Goal: Information Seeking & Learning: Learn about a topic

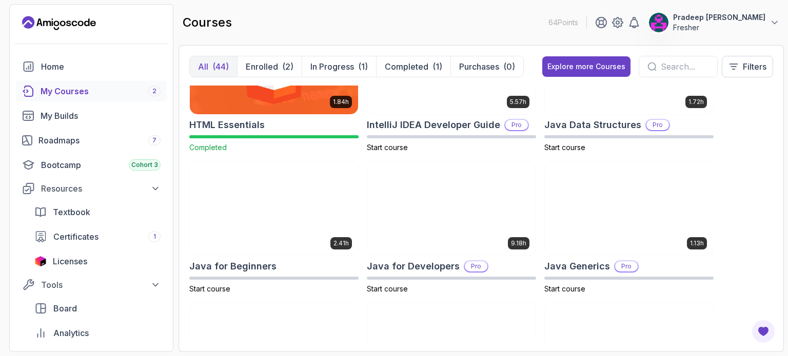
scroll to position [632, 0]
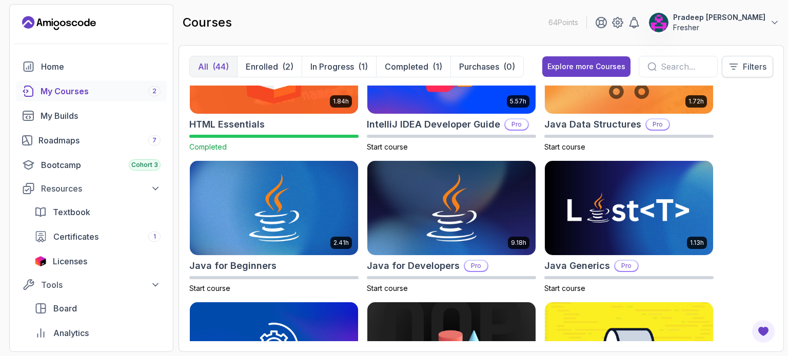
click at [744, 73] on button "Filters" at bounding box center [747, 67] width 51 height 22
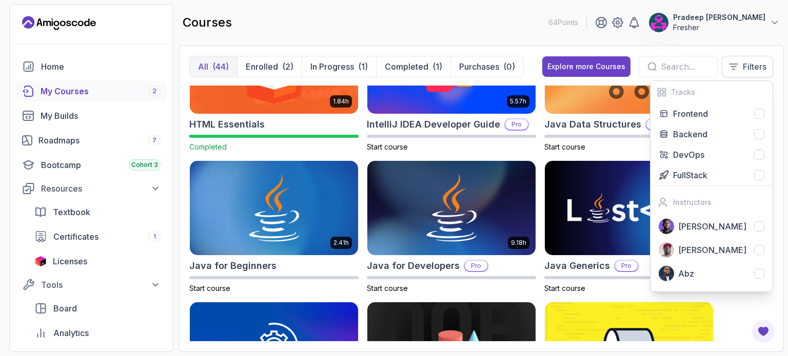
click at [733, 67] on icon at bounding box center [733, 67] width 10 height 10
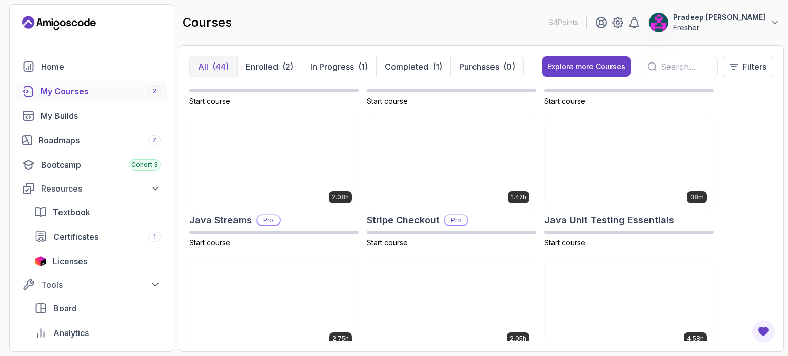
scroll to position [958, 0]
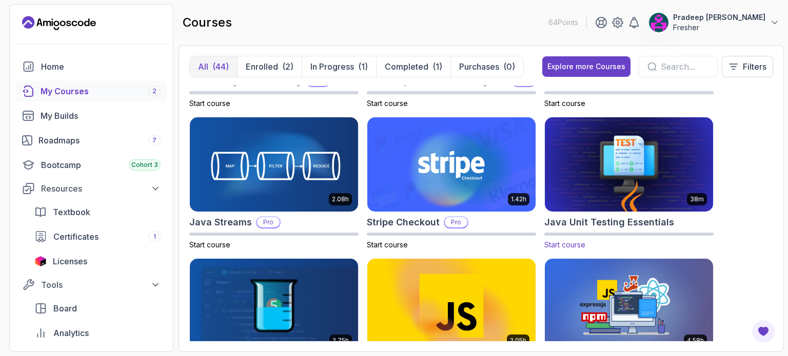
click at [639, 168] on img at bounding box center [629, 164] width 176 height 99
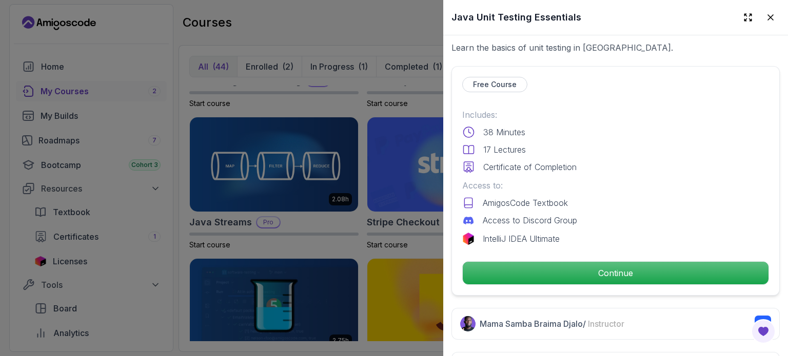
scroll to position [200, 0]
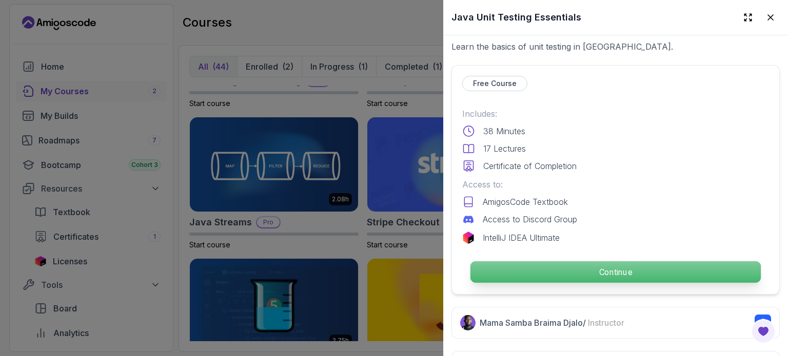
click at [601, 269] on p "Continue" at bounding box center [615, 273] width 290 height 22
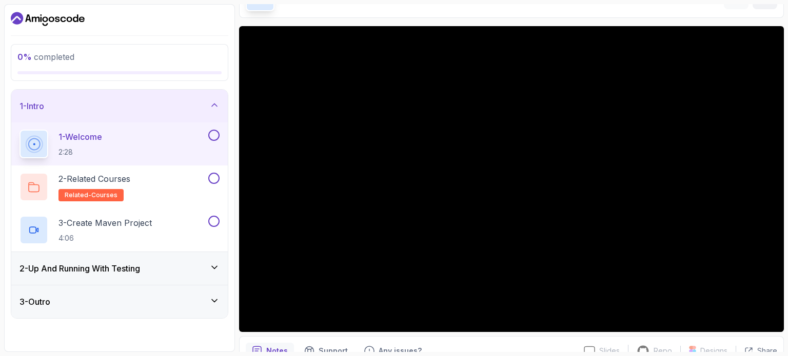
scroll to position [67, 0]
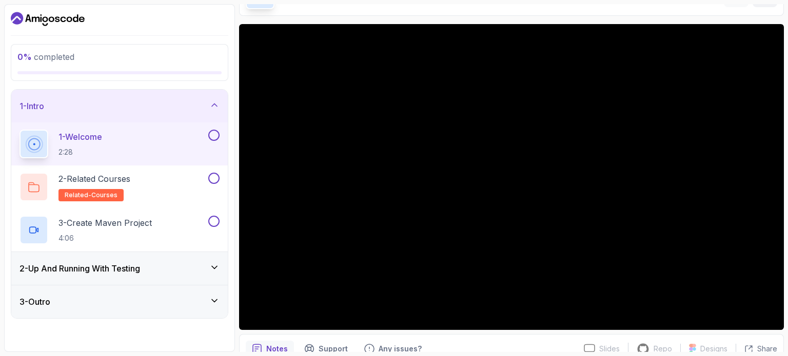
click at [216, 262] on div "2 - Up And Running With Testing" at bounding box center [119, 268] width 216 height 33
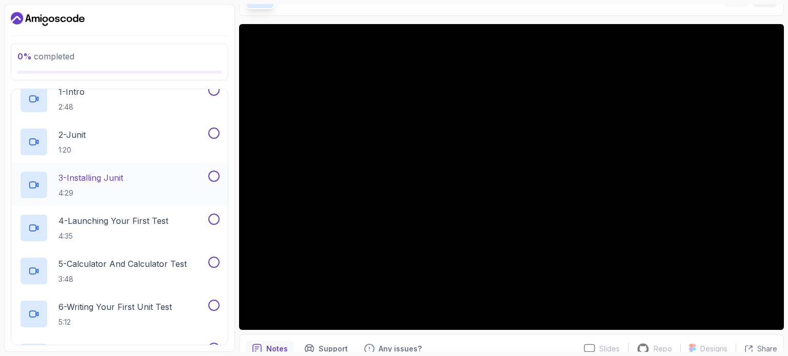
scroll to position [0, 0]
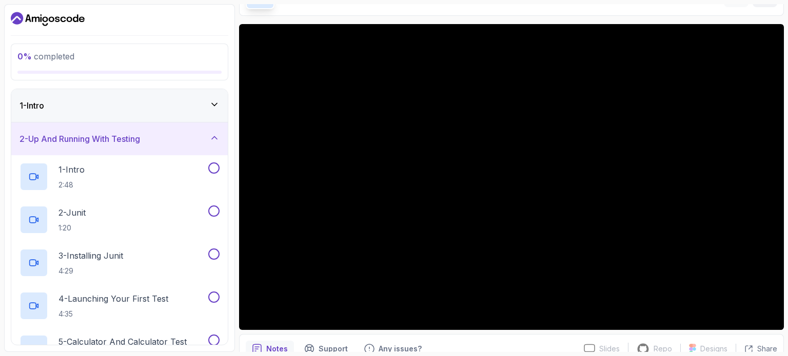
click at [214, 137] on icon at bounding box center [214, 138] width 10 height 10
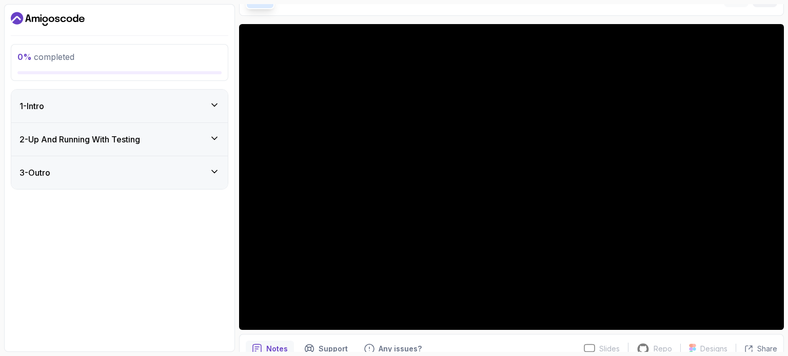
click at [210, 167] on icon at bounding box center [214, 172] width 10 height 10
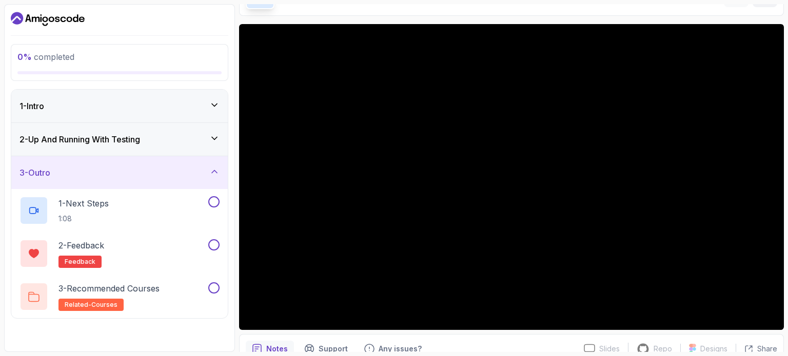
click at [210, 167] on icon at bounding box center [214, 172] width 10 height 10
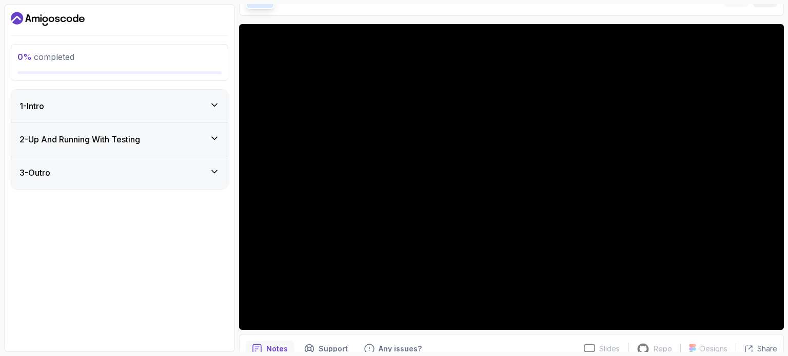
click at [215, 108] on icon at bounding box center [214, 105] width 10 height 10
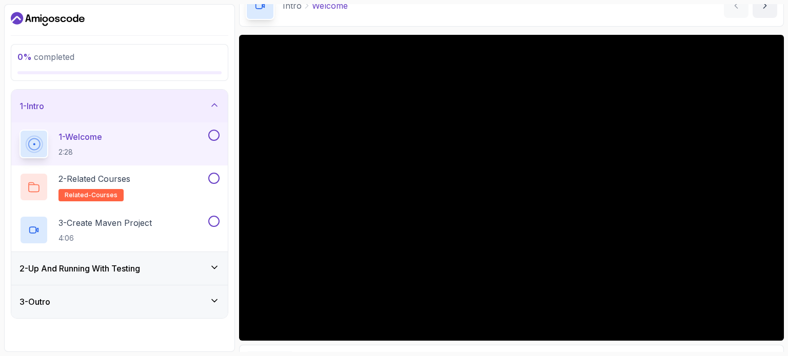
scroll to position [116, 0]
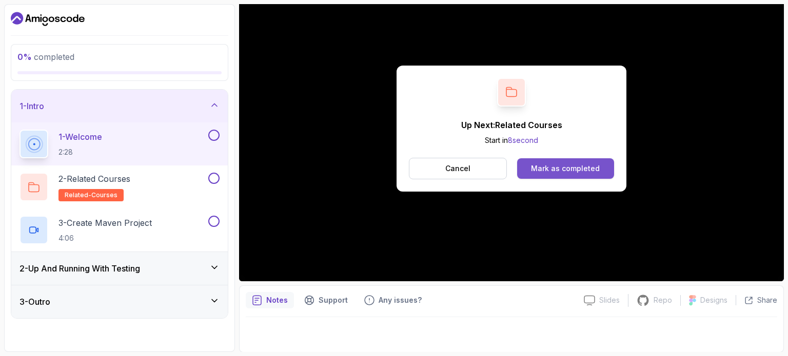
click at [561, 173] on div "Mark as completed" at bounding box center [565, 169] width 69 height 10
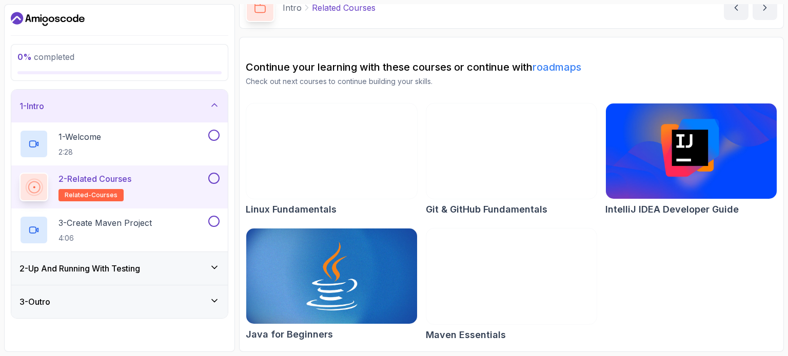
scroll to position [53, 0]
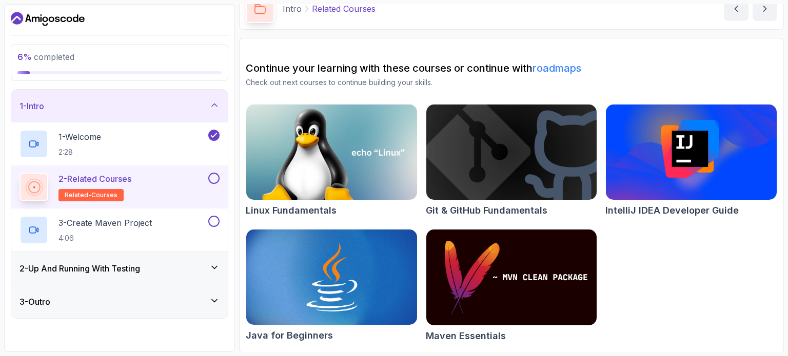
click at [219, 176] on button at bounding box center [213, 178] width 11 height 11
click at [158, 233] on div "3 - Create Maven Project 4:06" at bounding box center [112, 230] width 187 height 29
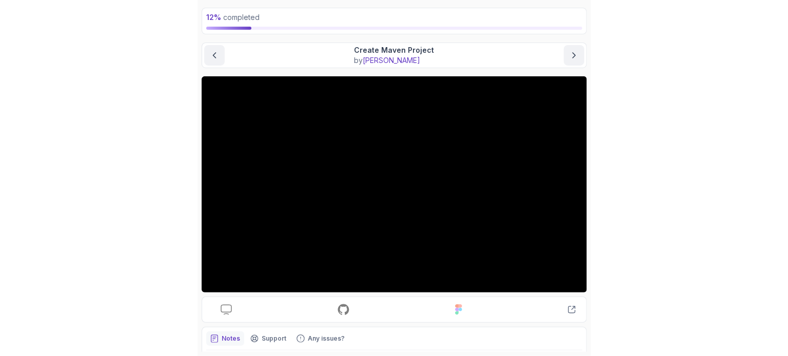
scroll to position [50, 0]
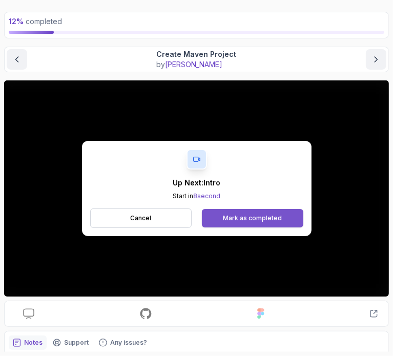
click at [265, 210] on button "Mark as completed" at bounding box center [252, 218] width 101 height 18
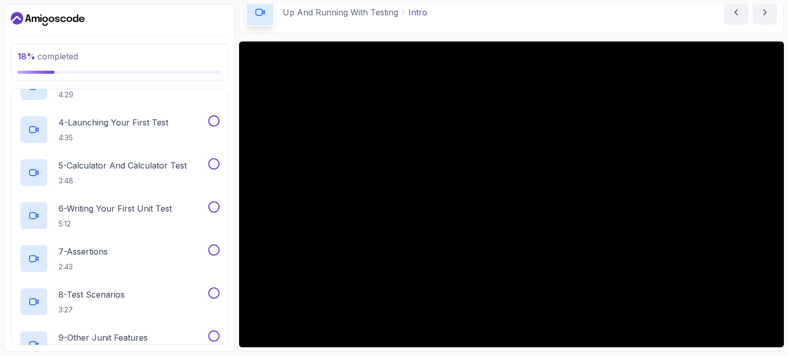
scroll to position [316, 0]
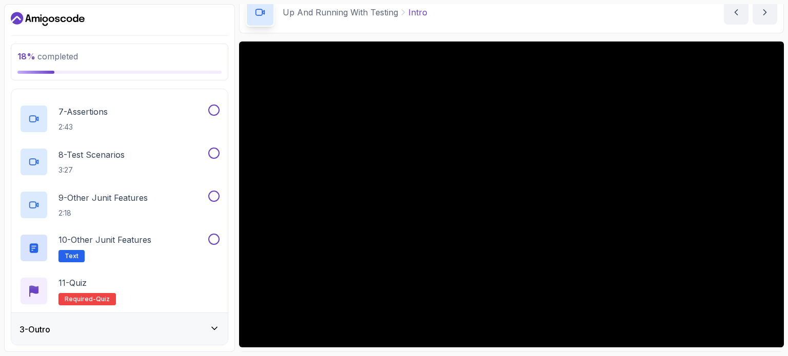
click at [148, 319] on div "3 - Outro" at bounding box center [119, 329] width 216 height 33
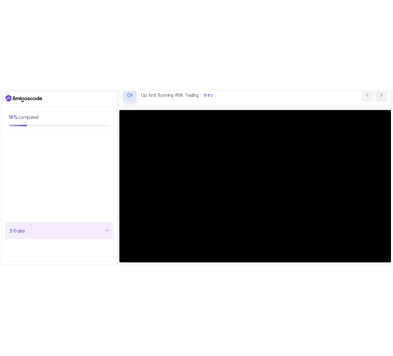
scroll to position [0, 0]
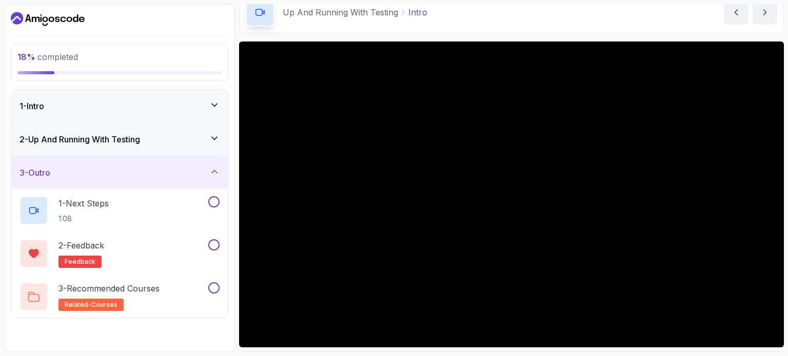
click at [184, 182] on div "3 - Outro" at bounding box center [119, 172] width 216 height 33
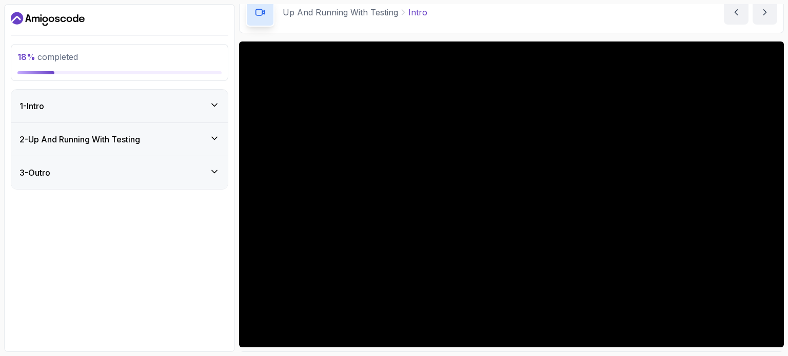
click at [195, 143] on div "2 - Up And Running With Testing" at bounding box center [119, 139] width 200 height 12
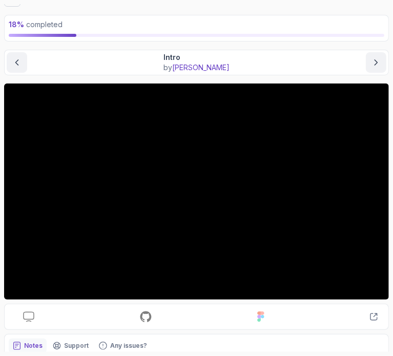
scroll to position [46, 0]
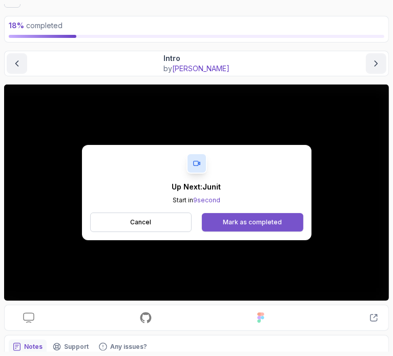
click at [263, 223] on div "Mark as completed" at bounding box center [252, 222] width 59 height 8
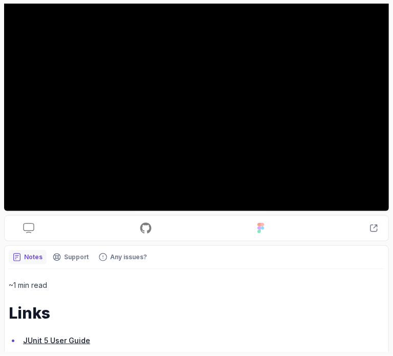
scroll to position [135, 0]
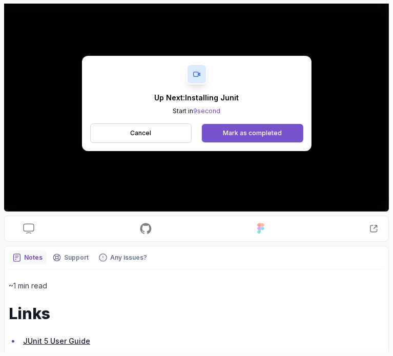
click at [242, 133] on div "Mark as completed" at bounding box center [252, 133] width 59 height 8
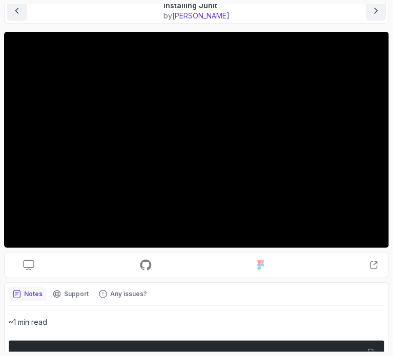
scroll to position [99, 0]
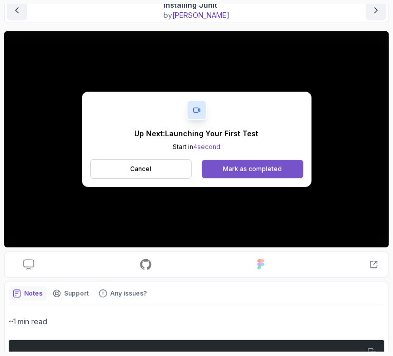
click at [246, 170] on div "Mark as completed" at bounding box center [252, 169] width 59 height 8
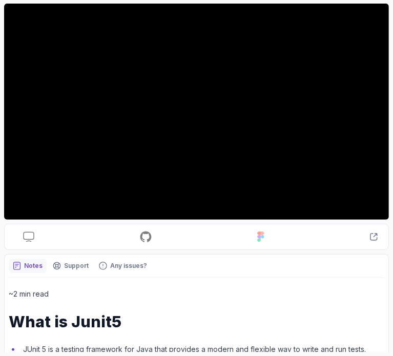
scroll to position [131, 0]
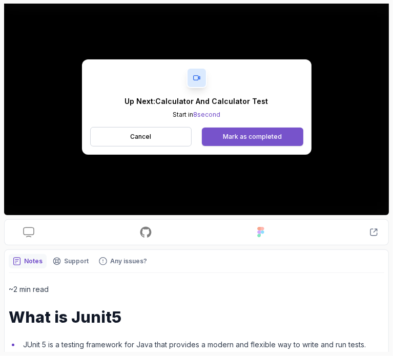
click at [252, 134] on div "Mark as completed" at bounding box center [252, 137] width 59 height 8
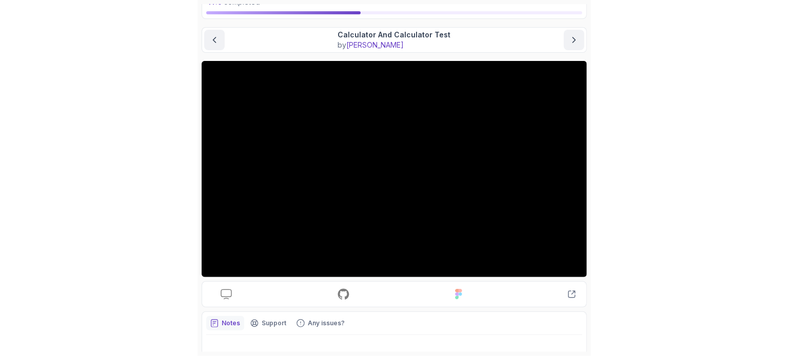
scroll to position [70, 0]
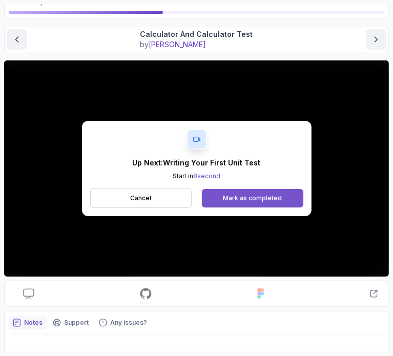
click at [295, 198] on button "Mark as completed" at bounding box center [252, 198] width 101 height 18
click at [254, 192] on button "Mark as completed" at bounding box center [252, 198] width 101 height 18
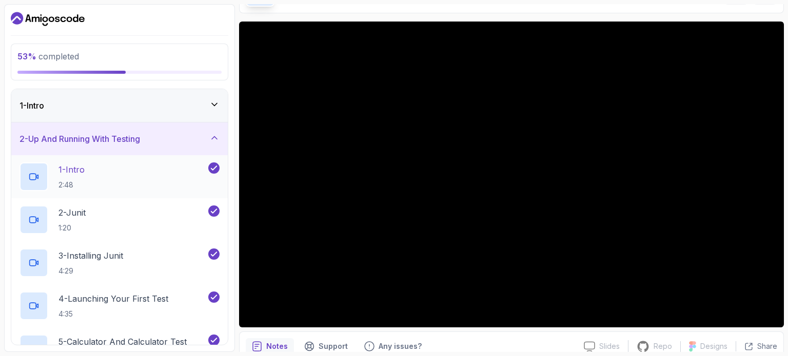
scroll to position [66, 0]
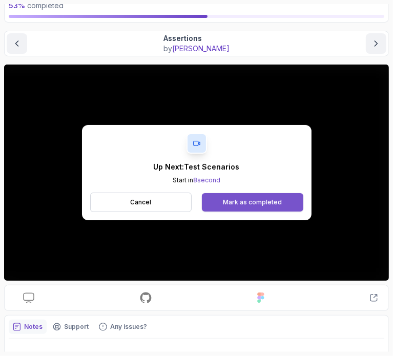
click at [226, 196] on button "Mark as completed" at bounding box center [252, 202] width 101 height 18
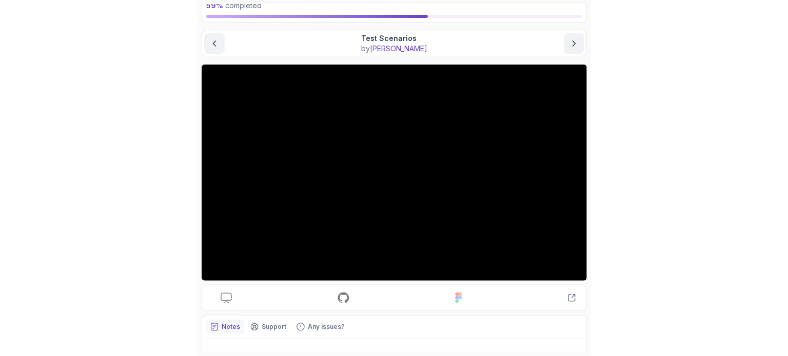
scroll to position [62, 0]
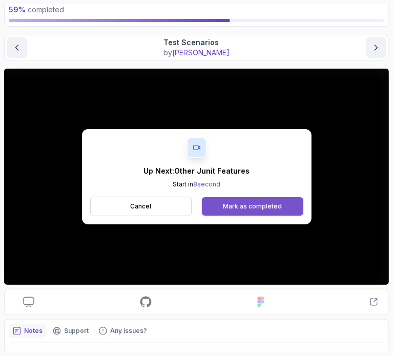
click at [262, 205] on div "Mark as completed" at bounding box center [252, 207] width 59 height 8
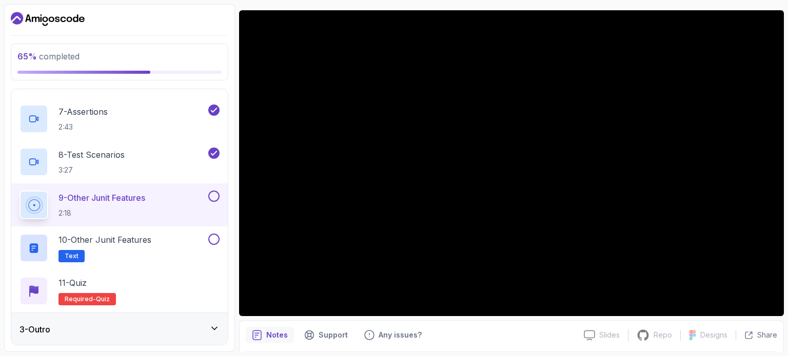
scroll to position [77, 0]
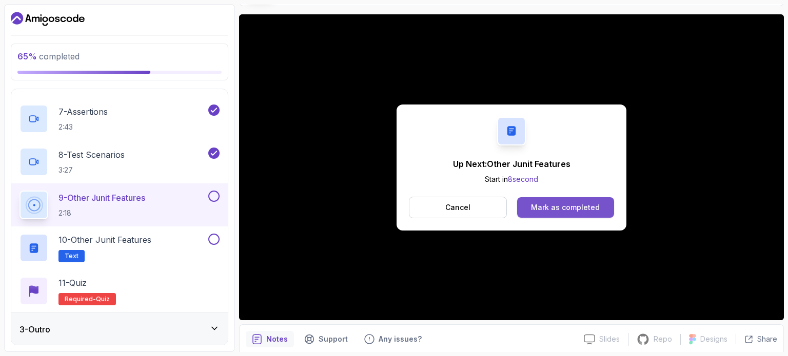
click at [539, 203] on div "Mark as completed" at bounding box center [565, 208] width 69 height 10
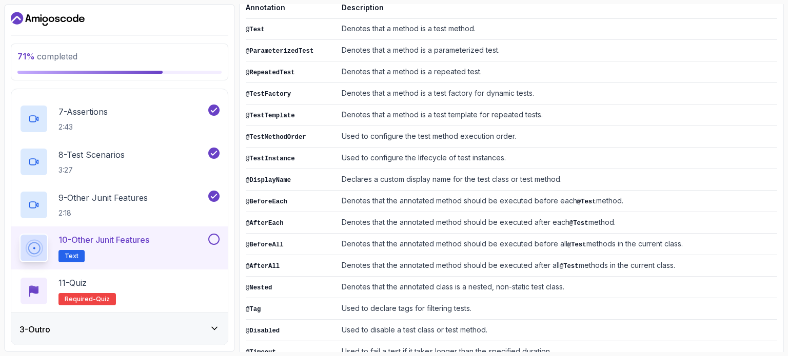
scroll to position [233, 0]
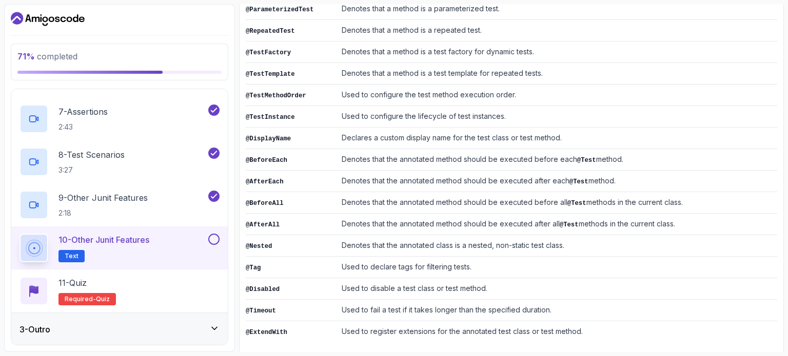
click at [217, 237] on button at bounding box center [213, 239] width 11 height 11
click at [142, 292] on div "11 - Quiz Required- quiz" at bounding box center [119, 291] width 200 height 29
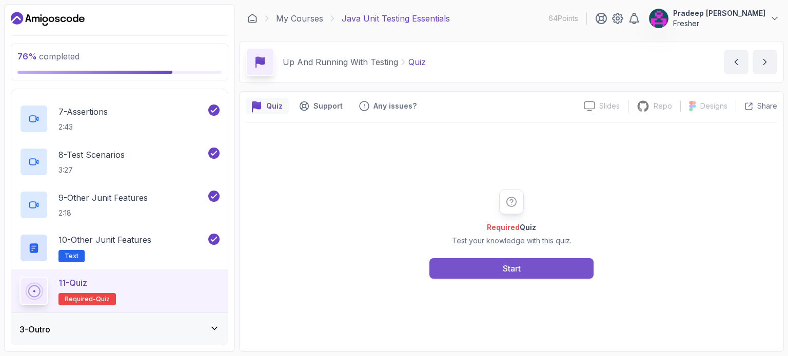
click at [492, 270] on button "Start" at bounding box center [511, 268] width 164 height 21
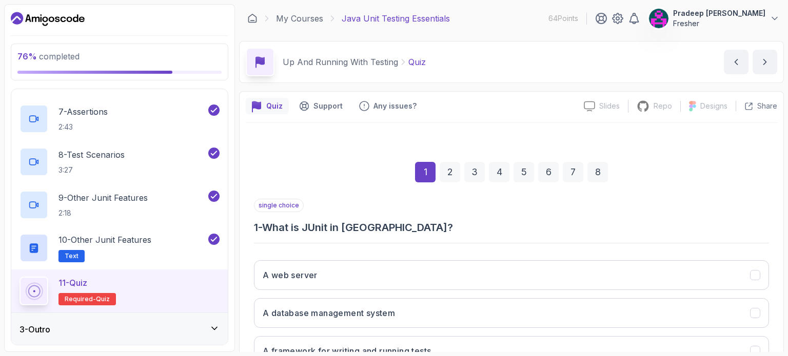
scroll to position [116, 0]
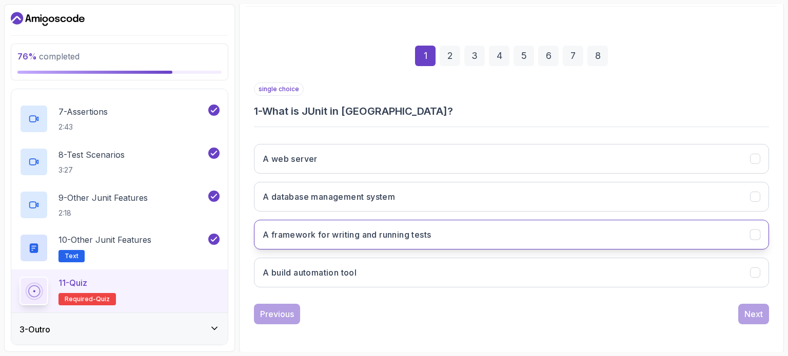
click at [441, 226] on button "A framework for writing and running tests" at bounding box center [511, 235] width 515 height 30
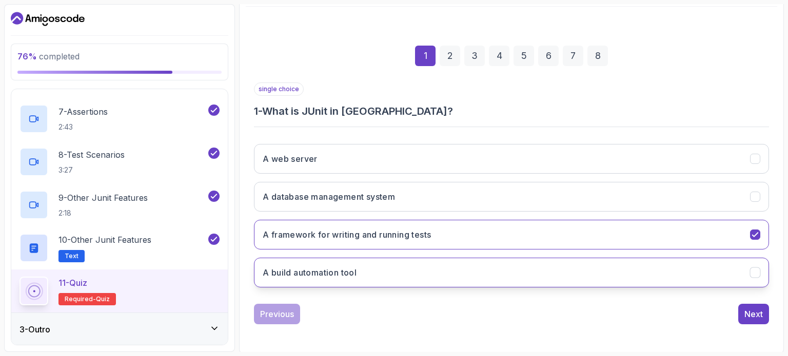
click at [712, 276] on button "A build automation tool" at bounding box center [511, 273] width 515 height 30
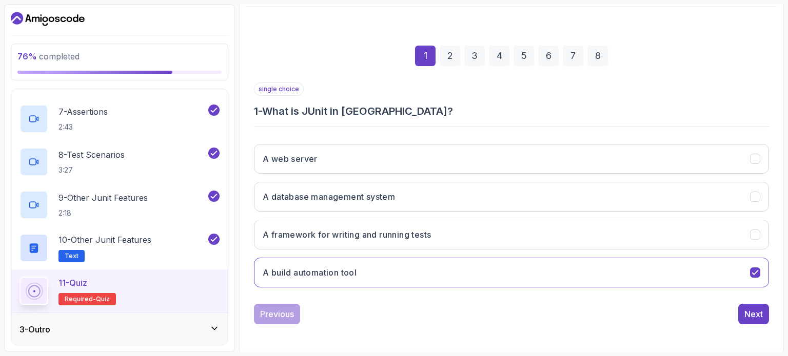
click at [710, 217] on div "A web server A database management system A framework for writing and running t…" at bounding box center [511, 216] width 515 height 160
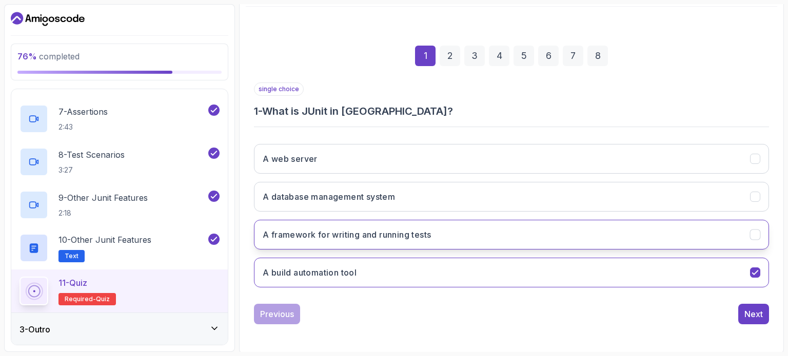
click at [712, 232] on button "A framework for writing and running tests" at bounding box center [511, 235] width 515 height 30
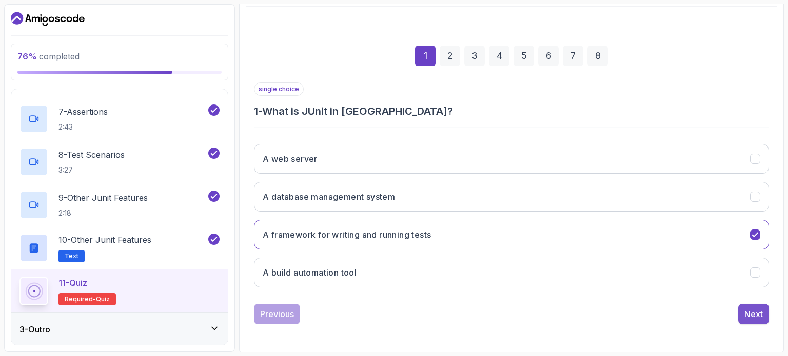
click at [759, 311] on div "Next" at bounding box center [753, 314] width 18 height 12
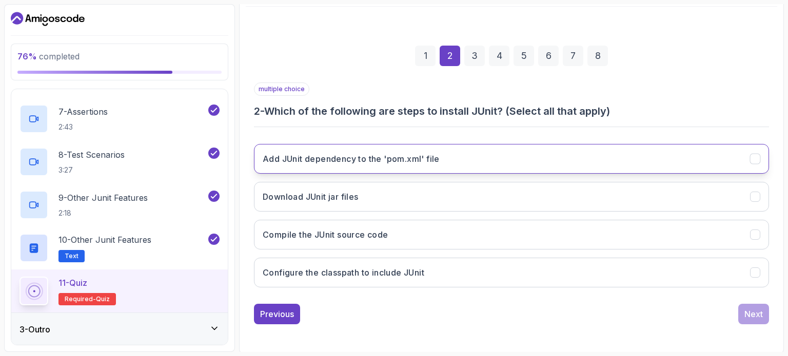
click at [363, 156] on h3 "Add JUnit dependency to the 'pom.xml' file" at bounding box center [351, 159] width 177 height 12
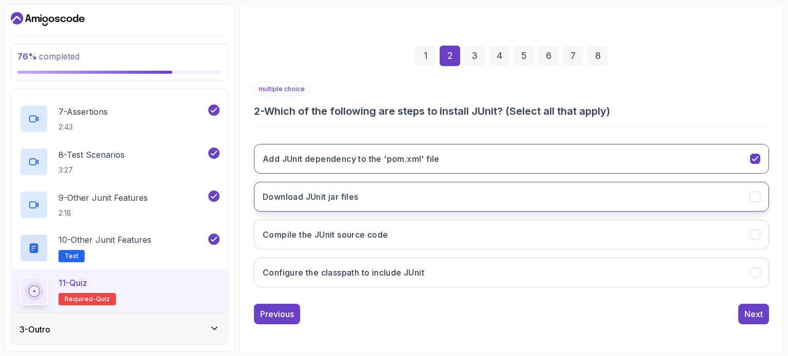
click at [366, 187] on button "Download JUnit jar files" at bounding box center [511, 197] width 515 height 30
click at [573, 203] on button "Download JUnit jar files" at bounding box center [511, 197] width 515 height 30
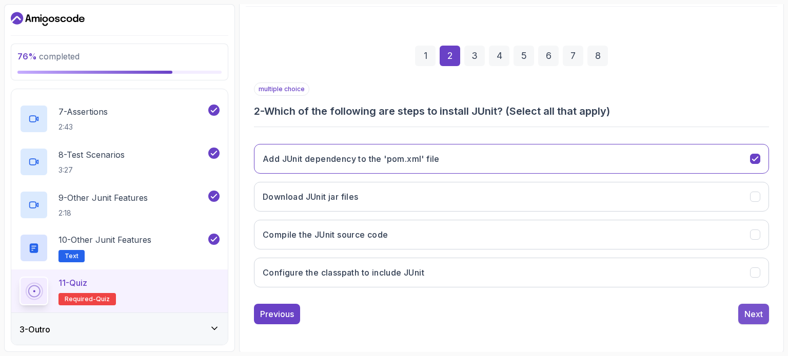
click at [752, 316] on div "Next" at bounding box center [753, 314] width 18 height 12
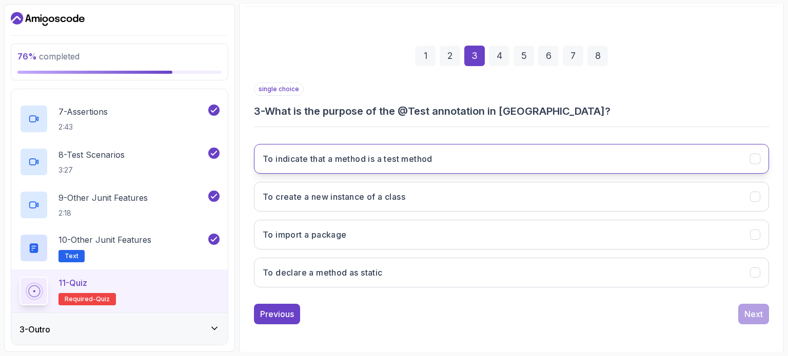
click at [492, 154] on button "To indicate that a method is a test method" at bounding box center [511, 159] width 515 height 30
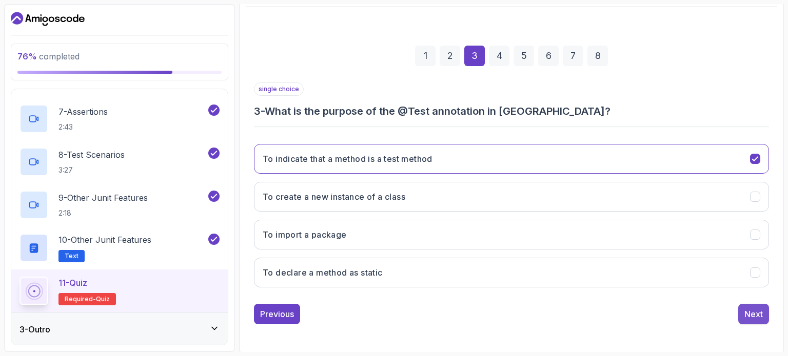
click at [763, 314] on button "Next" at bounding box center [753, 314] width 31 height 21
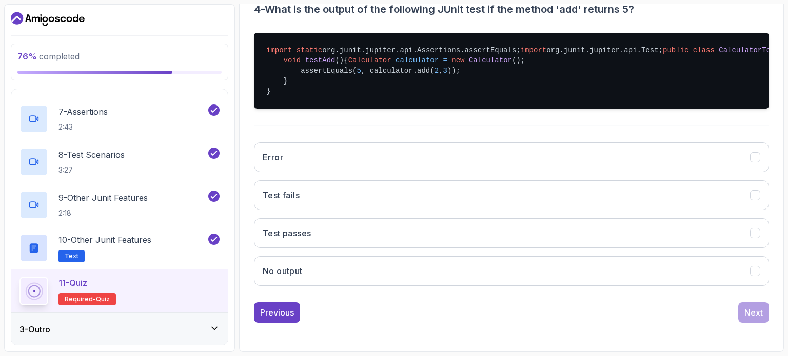
scroll to position [262, 0]
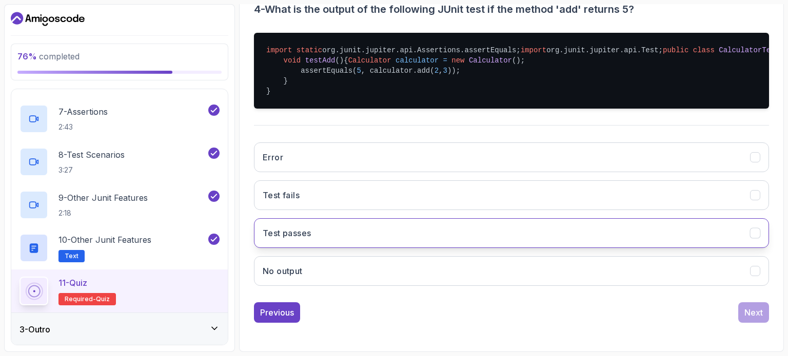
click at [447, 247] on button "Test passes" at bounding box center [511, 233] width 515 height 30
click at [746, 319] on div "Next" at bounding box center [753, 313] width 18 height 12
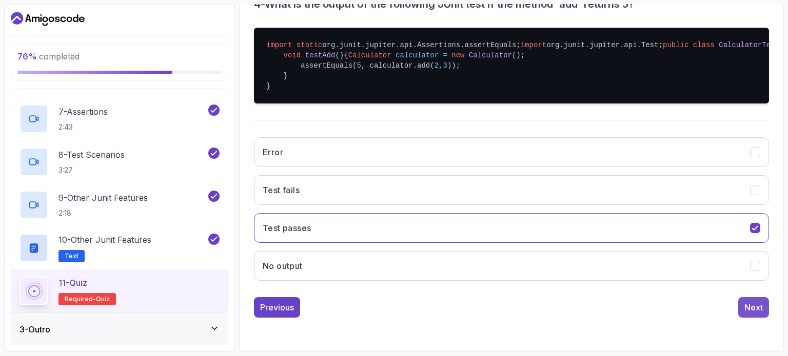
scroll to position [116, 0]
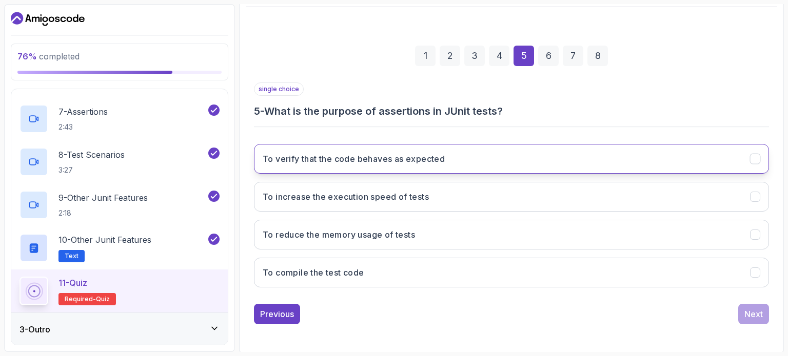
click at [470, 166] on button "To verify that the code behaves as expected" at bounding box center [511, 159] width 515 height 30
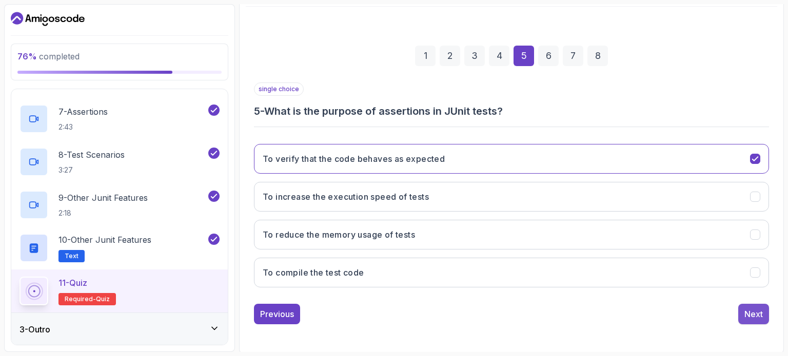
click at [753, 319] on button "Next" at bounding box center [753, 314] width 31 height 21
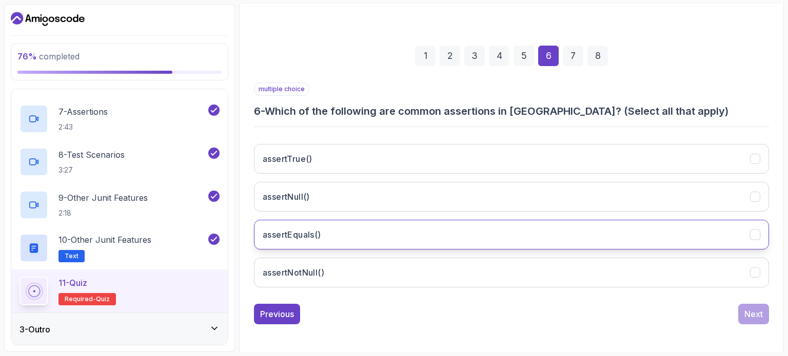
click at [509, 233] on button "assertEquals()" at bounding box center [511, 235] width 515 height 30
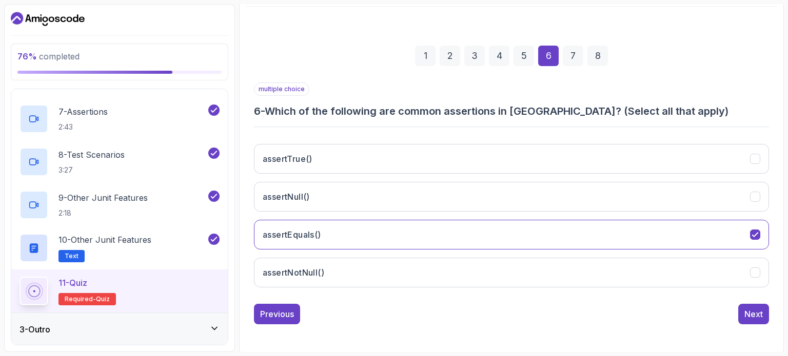
click at [523, 211] on div "assertTrue() assertNull() assertEquals() assertNotNull()" at bounding box center [511, 216] width 515 height 160
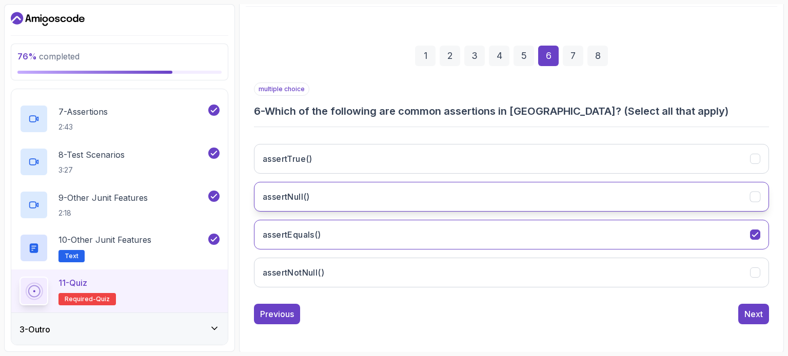
click at [527, 205] on button "assertNull()" at bounding box center [511, 197] width 515 height 30
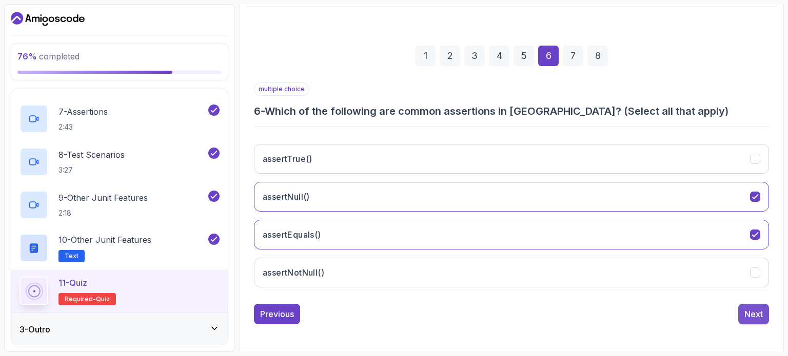
click at [751, 311] on div "Next" at bounding box center [753, 314] width 18 height 12
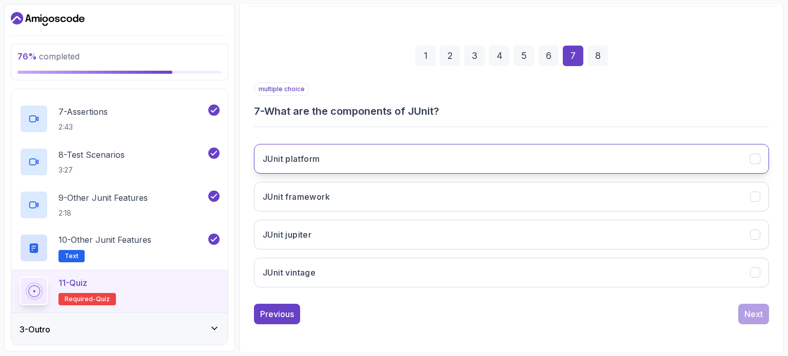
click at [428, 153] on button "JUnit platform" at bounding box center [511, 159] width 515 height 30
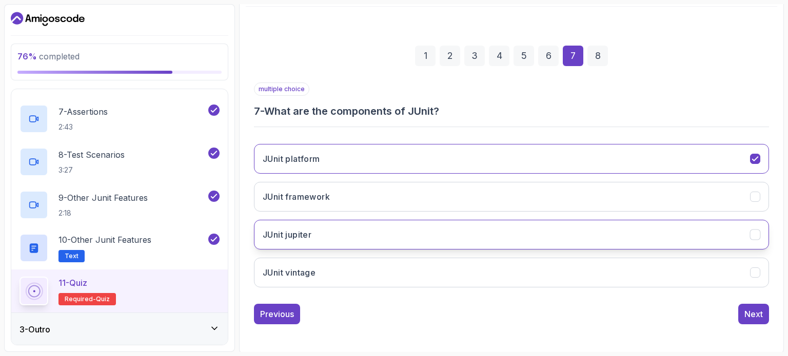
click at [363, 229] on button "JUnit jupiter" at bounding box center [511, 235] width 515 height 30
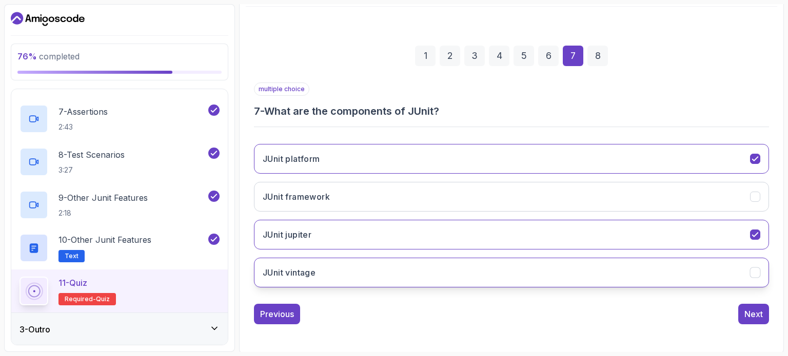
click at [350, 278] on button "JUnit vintage" at bounding box center [511, 273] width 515 height 30
click at [763, 313] on button "Next" at bounding box center [753, 314] width 31 height 21
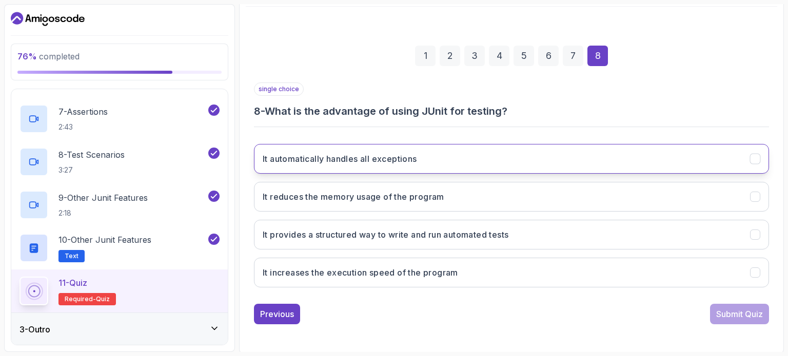
click at [308, 166] on button "It automatically handles all exceptions" at bounding box center [511, 159] width 515 height 30
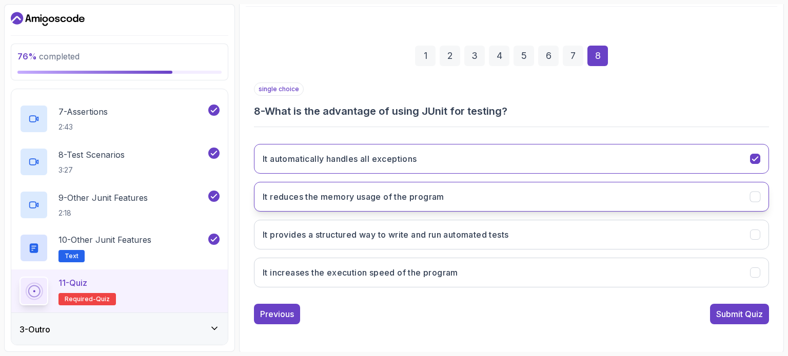
click at [336, 203] on button "It reduces the memory usage of the program" at bounding box center [511, 197] width 515 height 30
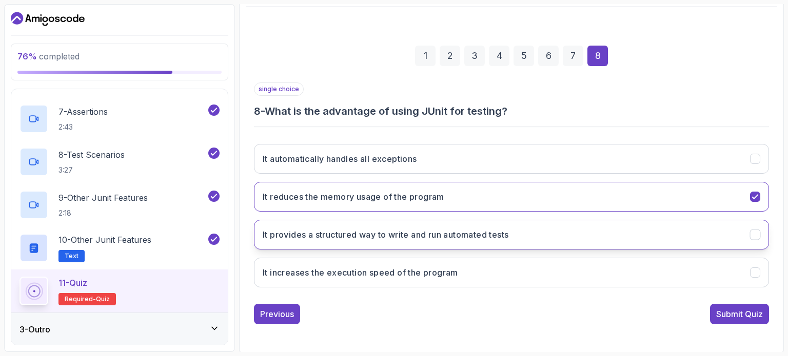
click at [362, 235] on h3 "It provides a structured way to write and run automated tests" at bounding box center [386, 235] width 246 height 12
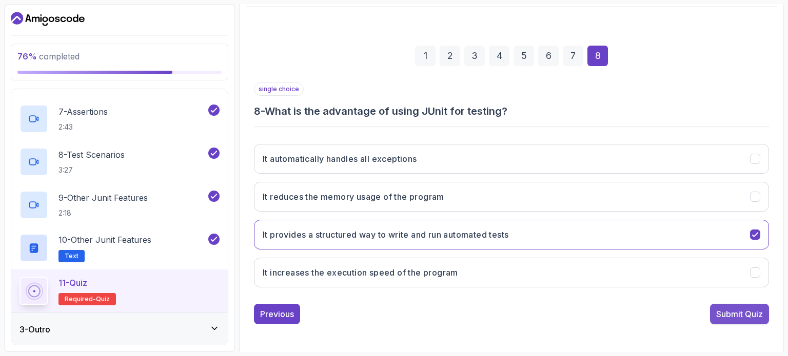
click at [732, 311] on div "Submit Quiz" at bounding box center [739, 314] width 47 height 12
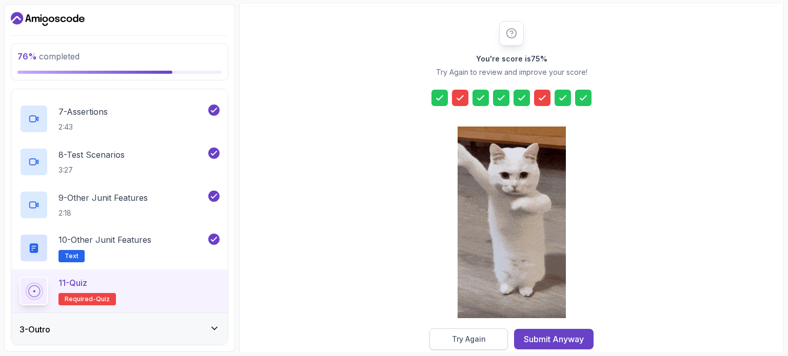
click at [490, 332] on button "Try Again" at bounding box center [468, 340] width 78 height 22
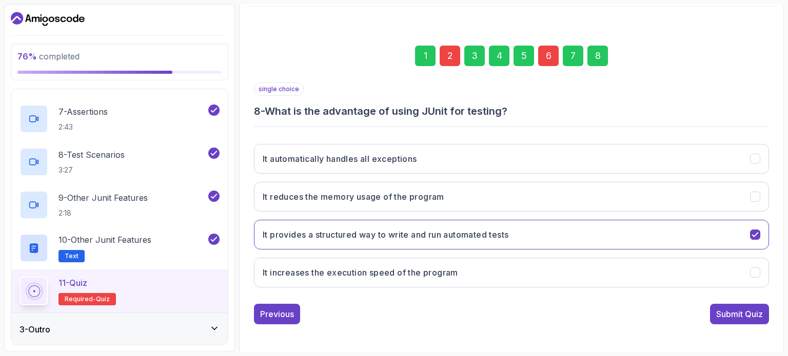
click at [444, 58] on div "2" at bounding box center [449, 56] width 21 height 21
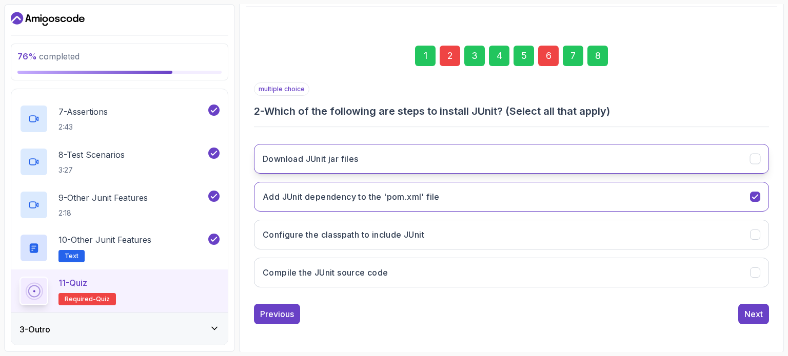
click at [464, 153] on button "Download JUnit jar files" at bounding box center [511, 159] width 515 height 30
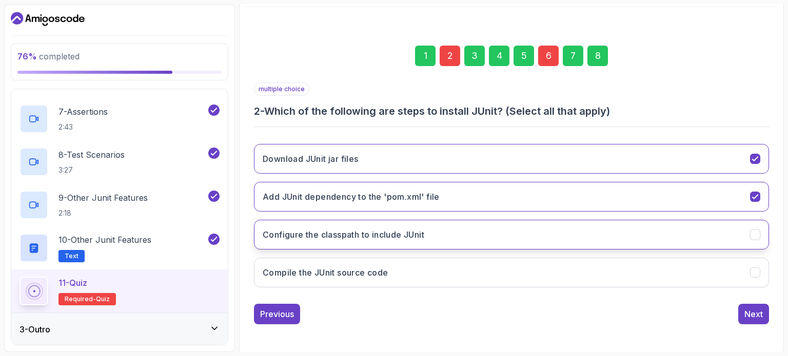
click at [441, 231] on button "Configure the classpath to include JUnit" at bounding box center [511, 235] width 515 height 30
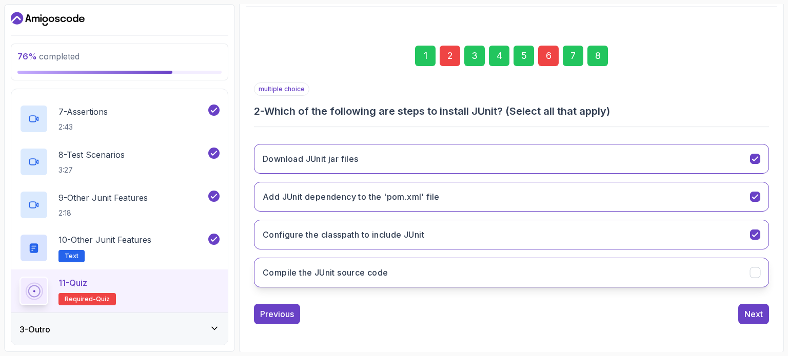
click at [430, 270] on button "Compile the JUnit source code" at bounding box center [511, 273] width 515 height 30
click at [678, 281] on button "Compile the JUnit source code" at bounding box center [511, 273] width 515 height 30
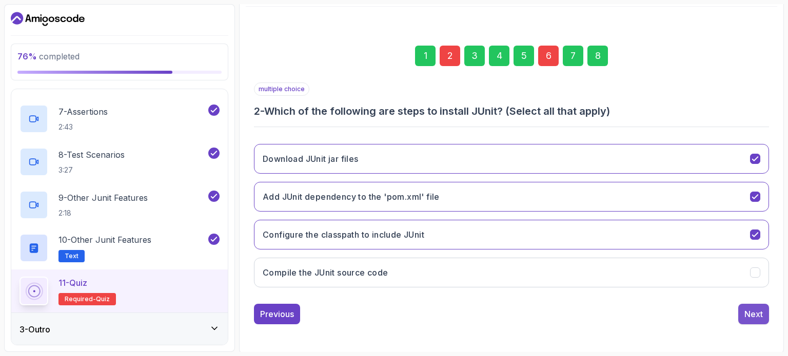
click at [754, 313] on div "Next" at bounding box center [753, 314] width 18 height 12
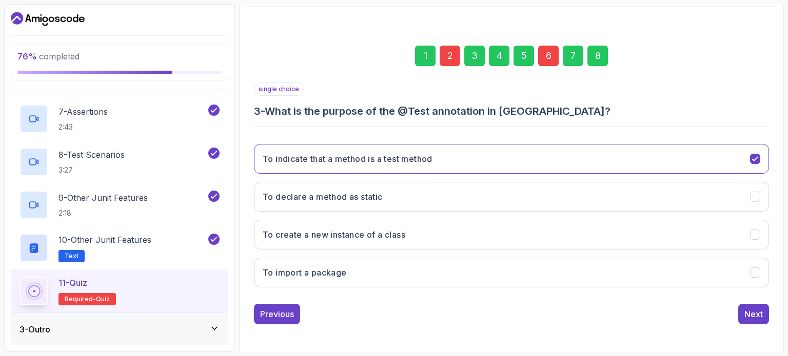
click at [552, 51] on div "6" at bounding box center [548, 56] width 21 height 21
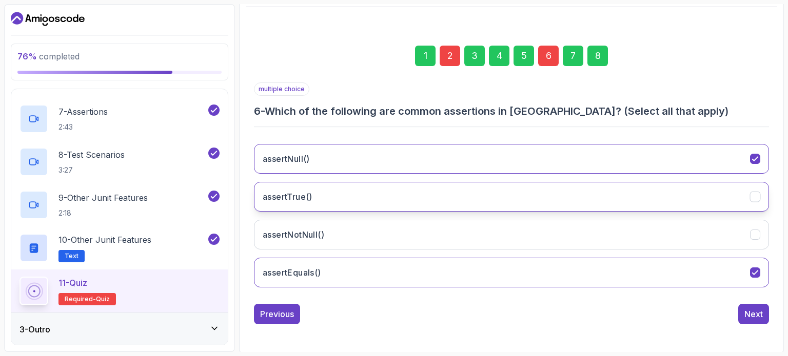
click at [451, 195] on button "assertTrue()" at bounding box center [511, 197] width 515 height 30
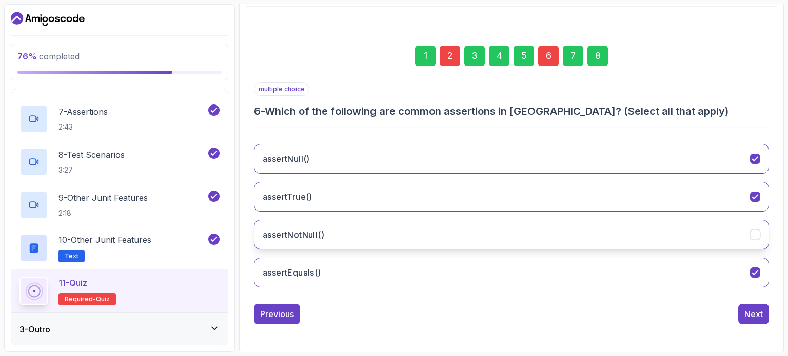
click at [423, 231] on button "assertNotNull()" at bounding box center [511, 235] width 515 height 30
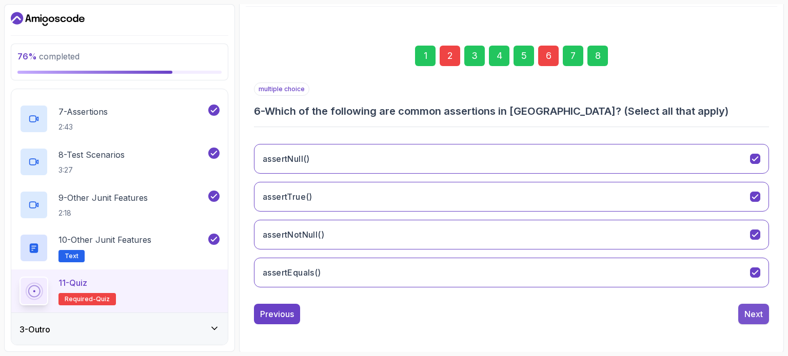
click at [753, 308] on div "Next" at bounding box center [753, 314] width 18 height 12
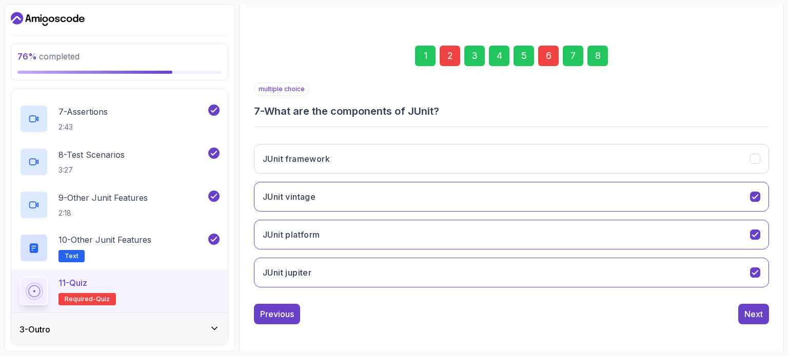
click at [595, 51] on div "8" at bounding box center [597, 56] width 21 height 21
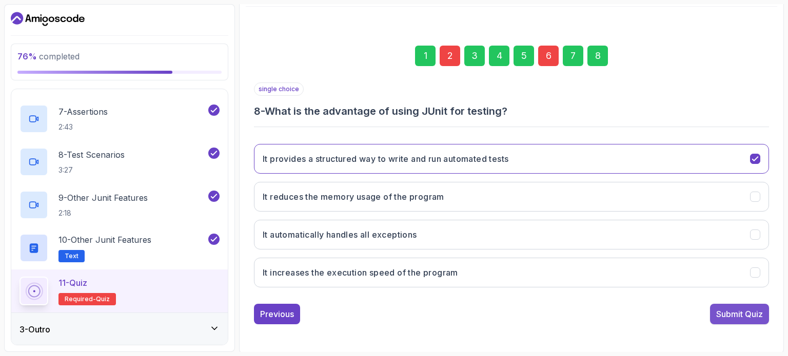
click at [738, 309] on div "Submit Quiz" at bounding box center [739, 314] width 47 height 12
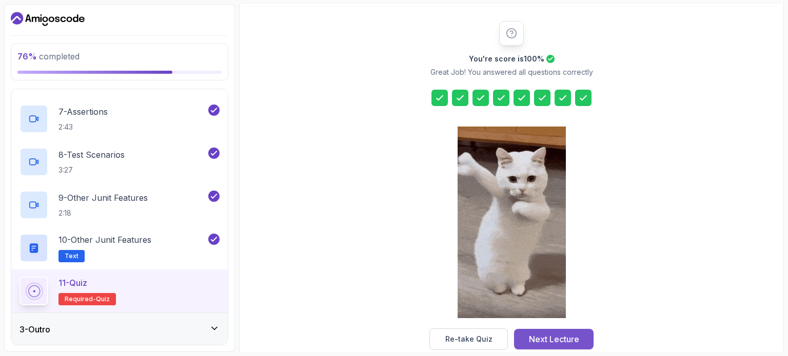
click at [552, 336] on div "Next Lecture" at bounding box center [554, 339] width 50 height 12
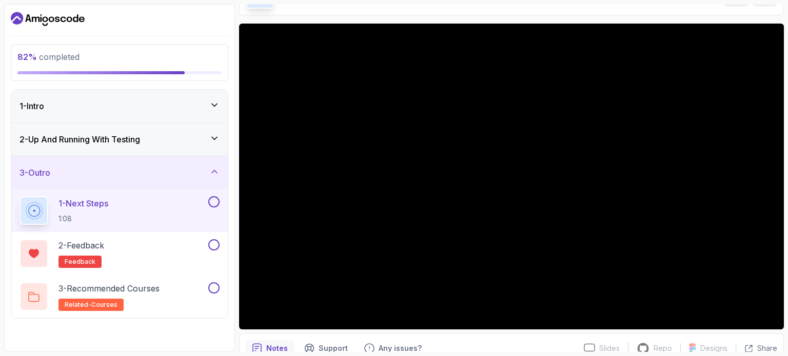
scroll to position [66, 0]
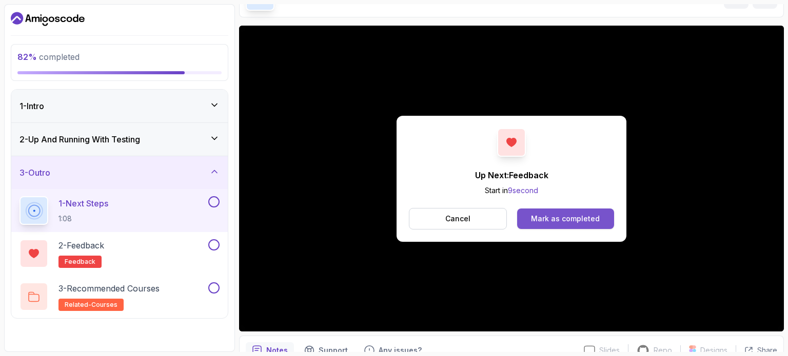
click at [571, 217] on div "Mark as completed" at bounding box center [565, 219] width 69 height 10
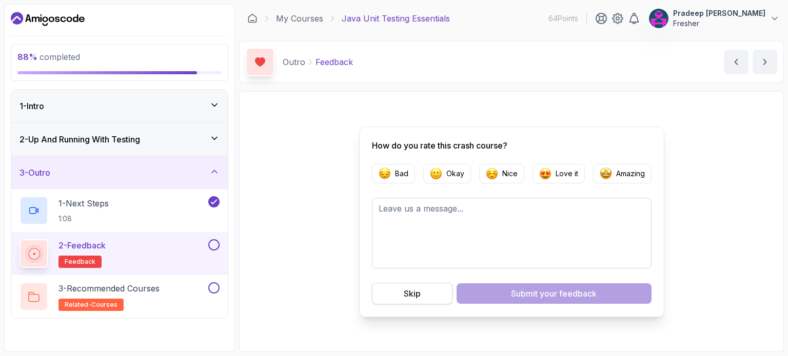
click at [423, 289] on button "Skip" at bounding box center [412, 294] width 81 height 22
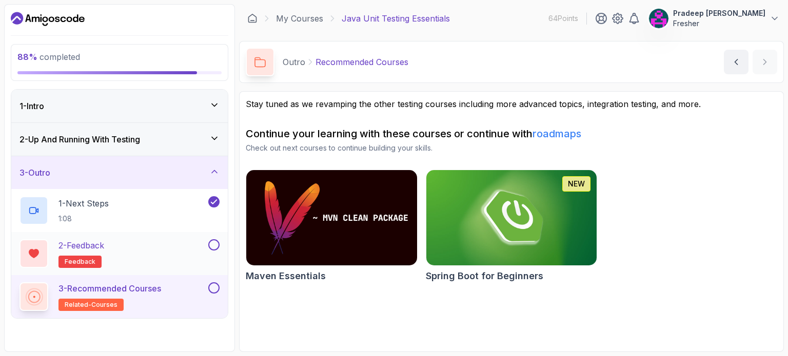
click at [216, 246] on button at bounding box center [213, 244] width 11 height 11
click at [217, 287] on button at bounding box center [213, 288] width 11 height 11
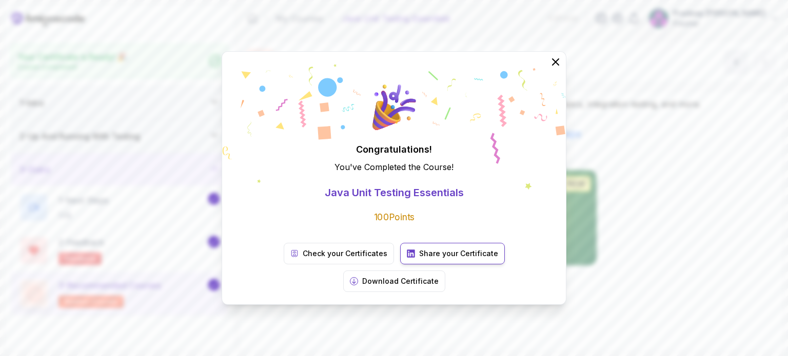
click at [419, 259] on p "Share your Certificate" at bounding box center [458, 254] width 79 height 10
click at [445, 271] on button "Download Certificate" at bounding box center [394, 282] width 102 height 22
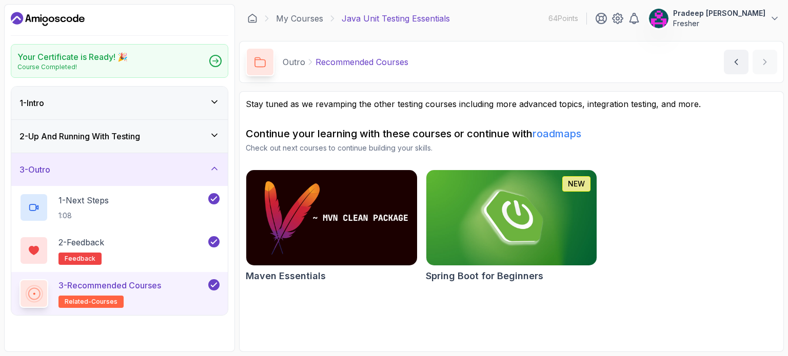
click at [673, 24] on p "Fresher" at bounding box center [719, 23] width 92 height 10
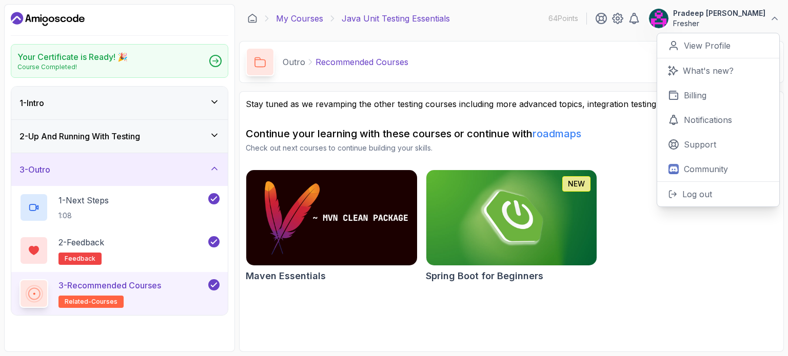
click at [306, 19] on link "My Courses" at bounding box center [299, 18] width 47 height 12
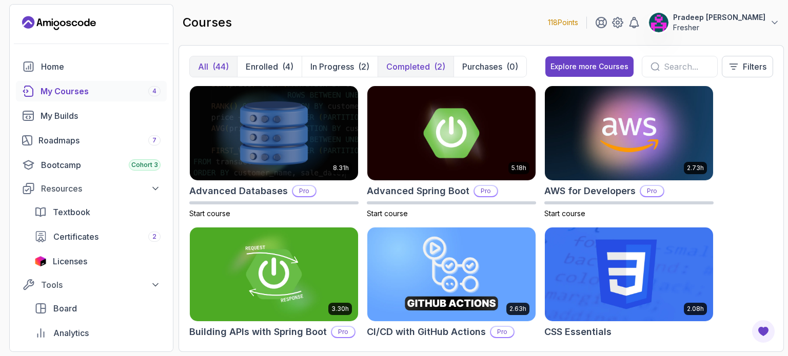
click at [398, 65] on p "Completed" at bounding box center [408, 67] width 44 height 12
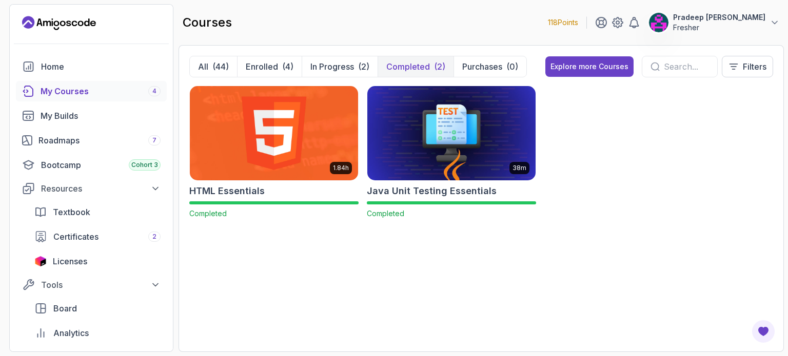
click at [459, 127] on img at bounding box center [451, 133] width 176 height 99
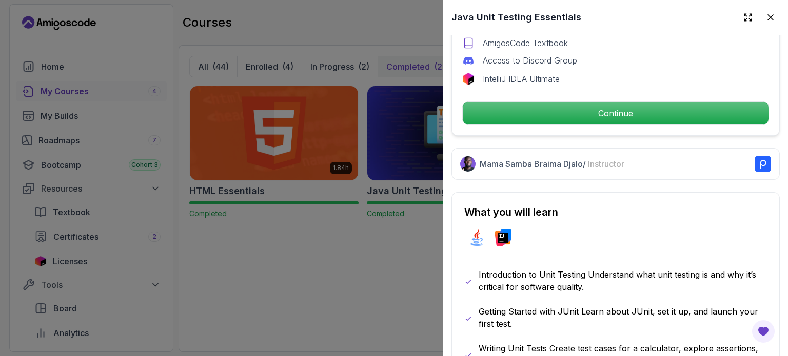
scroll to position [349, 0]
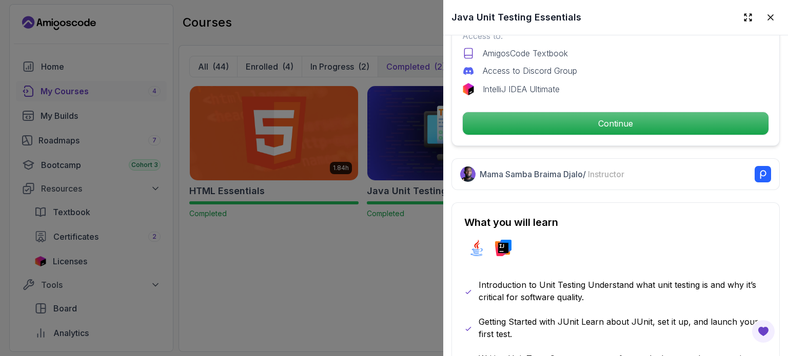
click at [334, 274] on div at bounding box center [394, 178] width 788 height 356
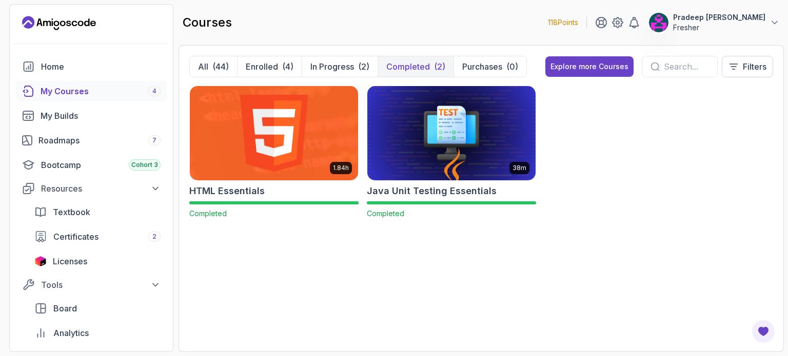
click at [281, 137] on img at bounding box center [274, 133] width 176 height 99
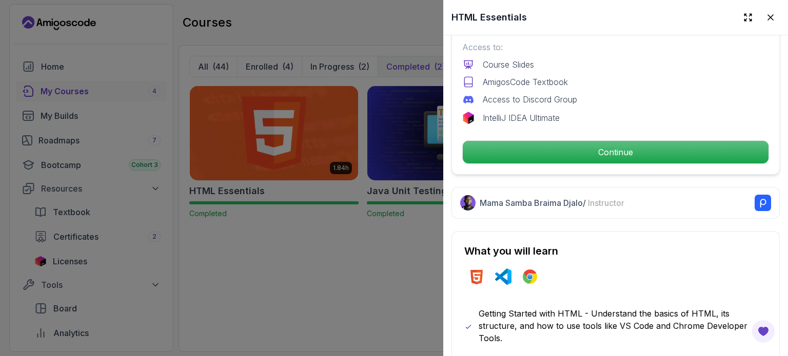
scroll to position [355, 0]
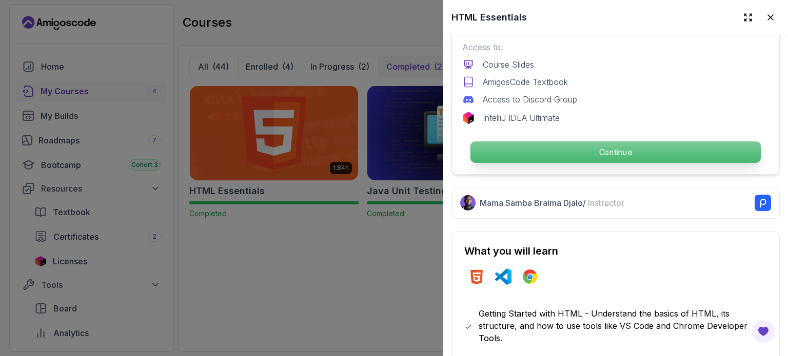
click at [602, 149] on p "Continue" at bounding box center [615, 153] width 290 height 22
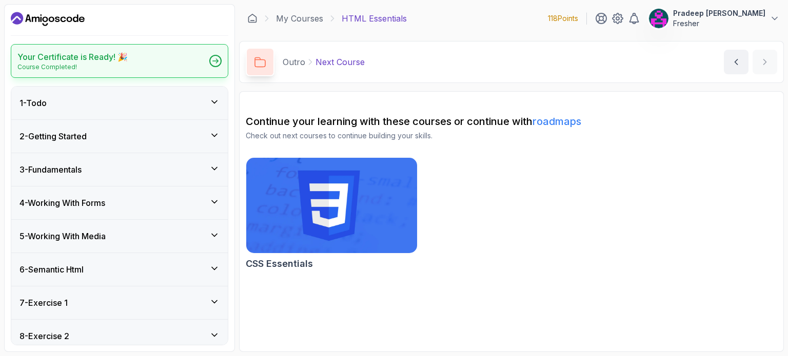
click at [197, 63] on div "Your Certificate is Ready! 🎉 Course Completed!" at bounding box center [119, 61] width 217 height 34
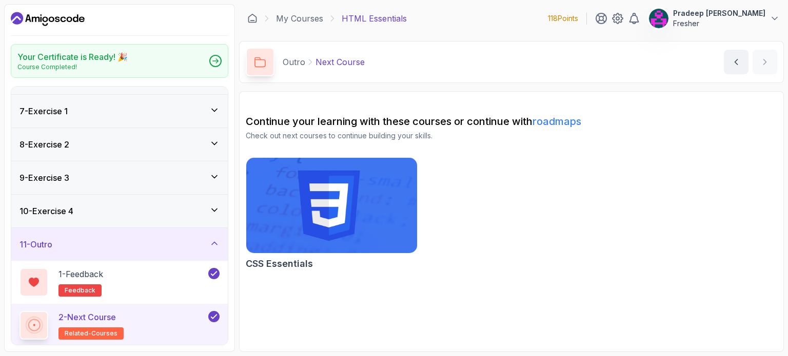
click at [215, 312] on icon at bounding box center [213, 317] width 9 height 10
click at [215, 311] on button at bounding box center [213, 316] width 11 height 11
click at [316, 22] on link "My Courses" at bounding box center [299, 18] width 47 height 12
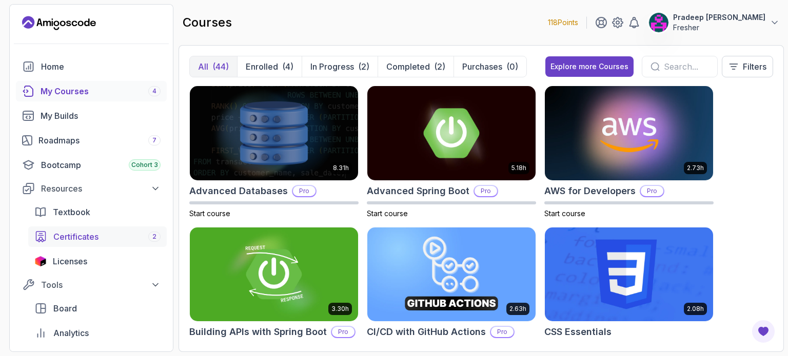
click at [123, 238] on div "Certificates 2" at bounding box center [106, 237] width 107 height 12
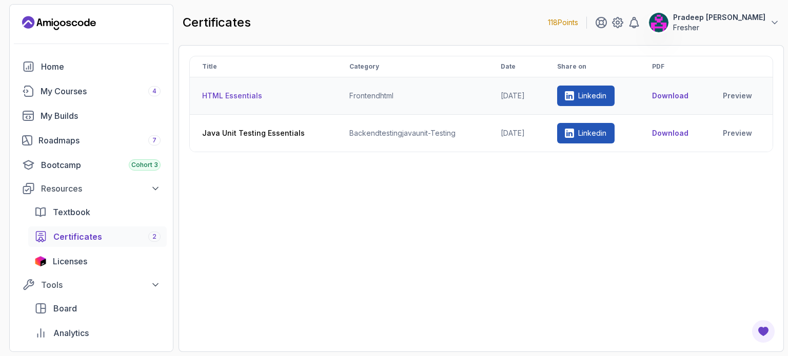
click at [674, 94] on button "Download" at bounding box center [670, 96] width 36 height 10
click at [114, 163] on div "Bootcamp Cohort 3" at bounding box center [100, 165] width 119 height 12
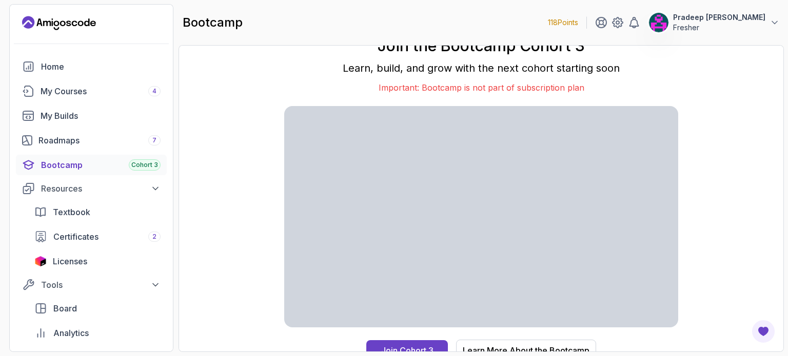
scroll to position [9, 0]
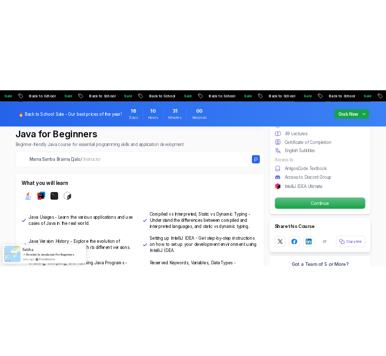
scroll to position [353, 0]
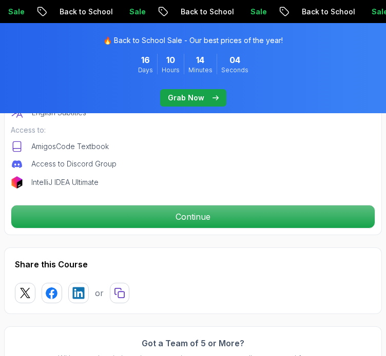
scroll to position [481, 0]
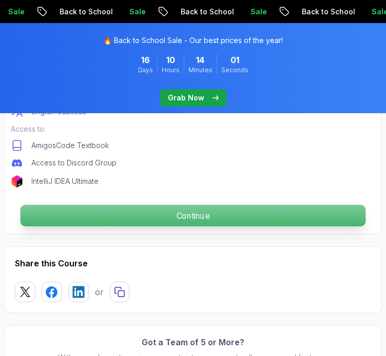
click at [204, 218] on p "Continue" at bounding box center [193, 216] width 345 height 22
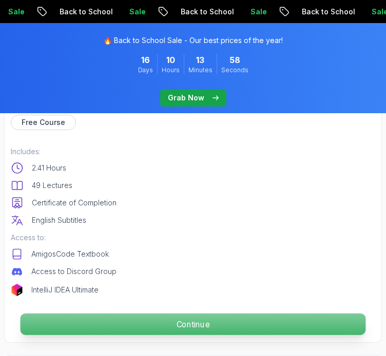
scroll to position [375, 0]
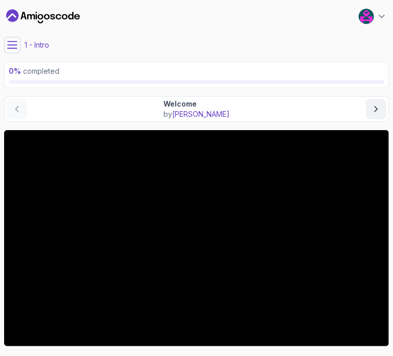
scroll to position [107, 0]
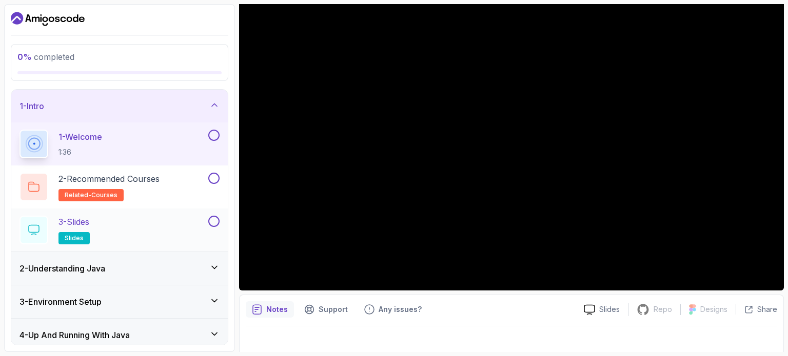
scroll to position [105, 0]
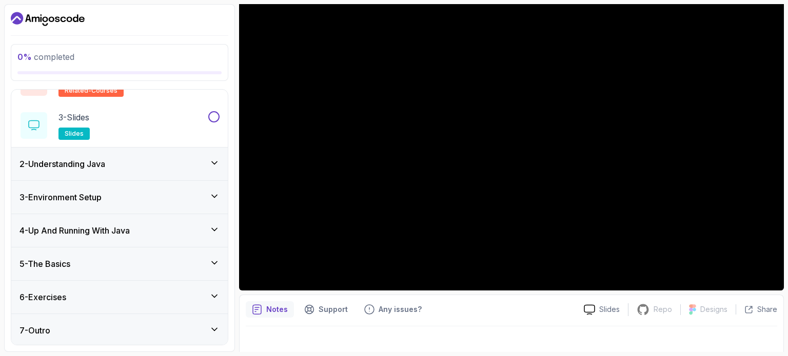
click at [138, 158] on div "2 - Understanding Java" at bounding box center [119, 164] width 200 height 12
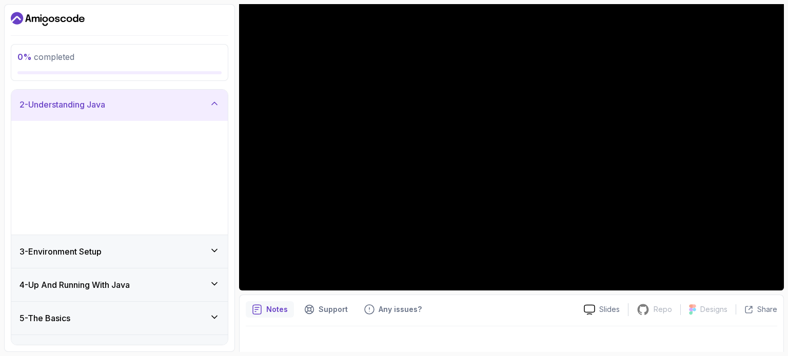
scroll to position [0, 0]
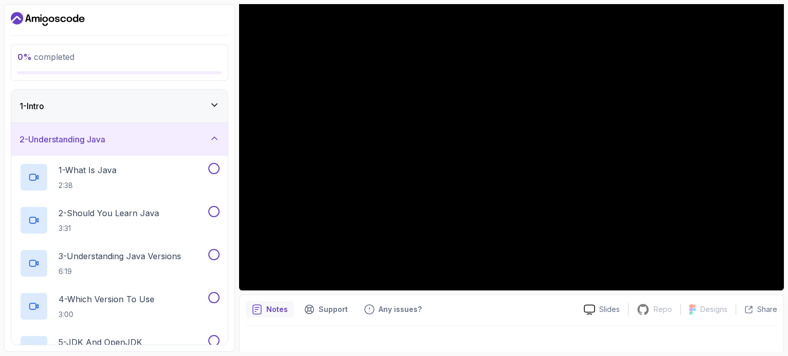
click at [146, 139] on div "2 - Understanding Java" at bounding box center [119, 139] width 200 height 12
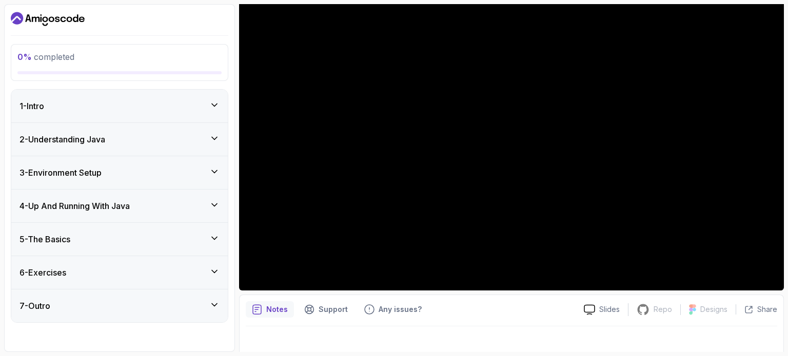
click at [178, 102] on div "1 - Intro" at bounding box center [119, 106] width 200 height 12
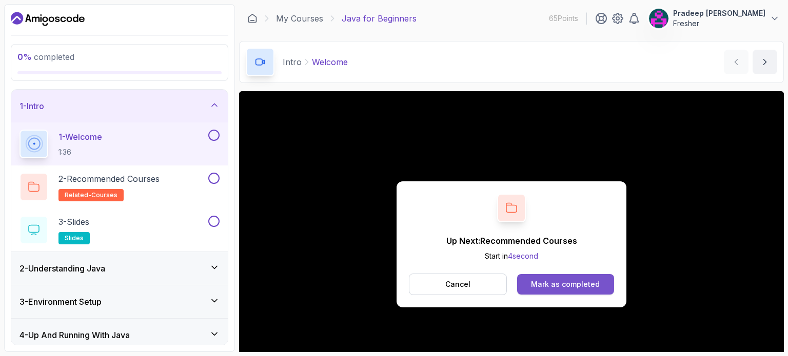
click at [557, 277] on button "Mark as completed" at bounding box center [565, 284] width 97 height 21
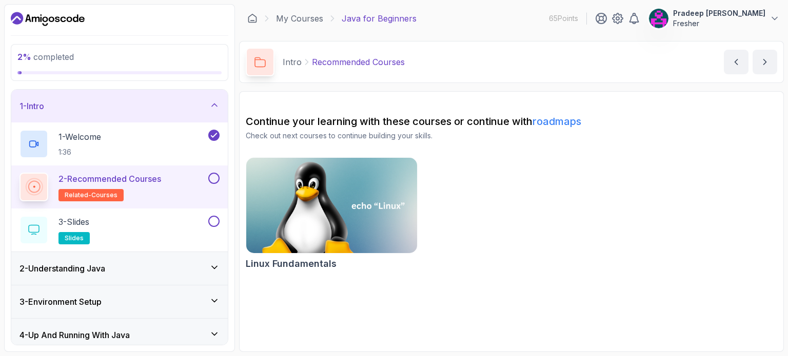
click at [212, 175] on button at bounding box center [213, 178] width 11 height 11
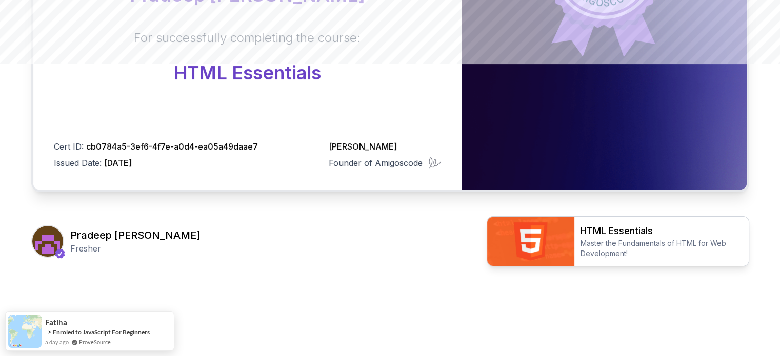
click at [540, 233] on img at bounding box center [530, 241] width 87 height 49
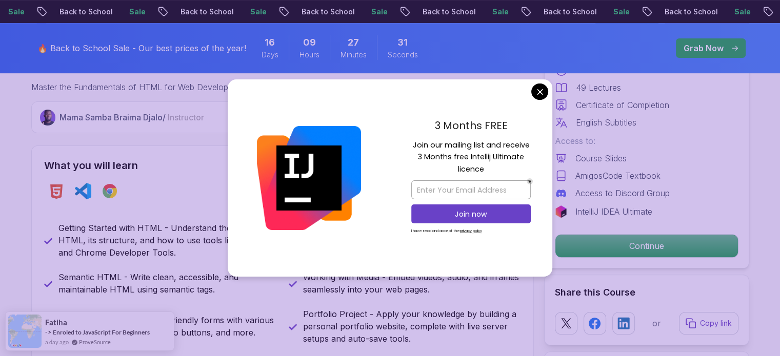
scroll to position [375, 0]
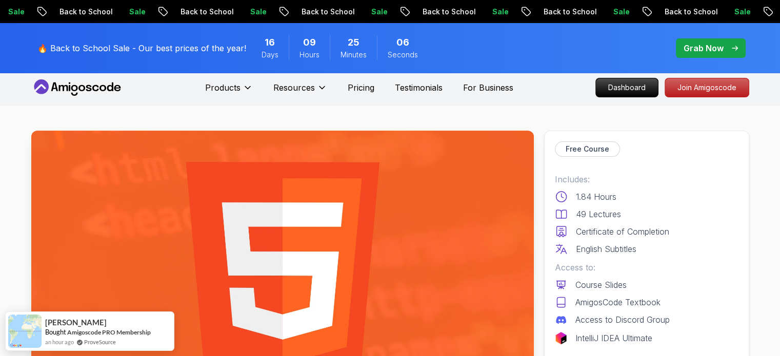
scroll to position [0, 0]
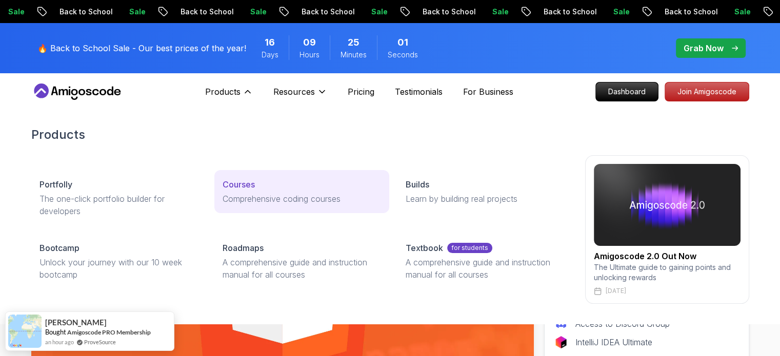
click at [251, 190] on p "Courses" at bounding box center [239, 184] width 32 height 12
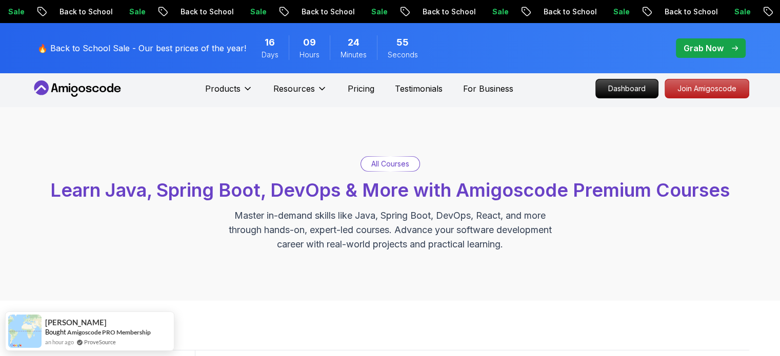
scroll to position [4, 0]
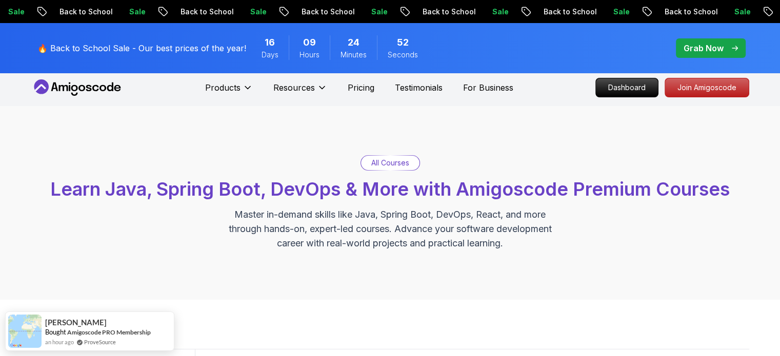
click at [381, 166] on p "All Courses" at bounding box center [390, 163] width 38 height 10
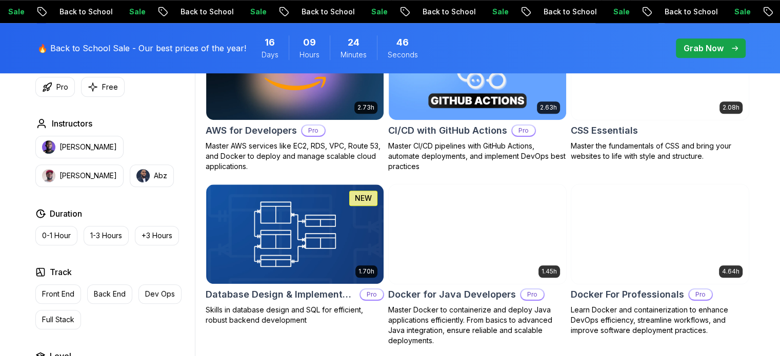
scroll to position [847, 0]
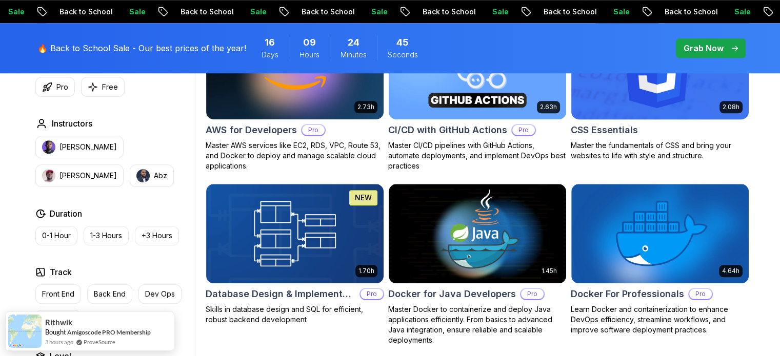
click at [640, 101] on img at bounding box center [660, 69] width 186 height 104
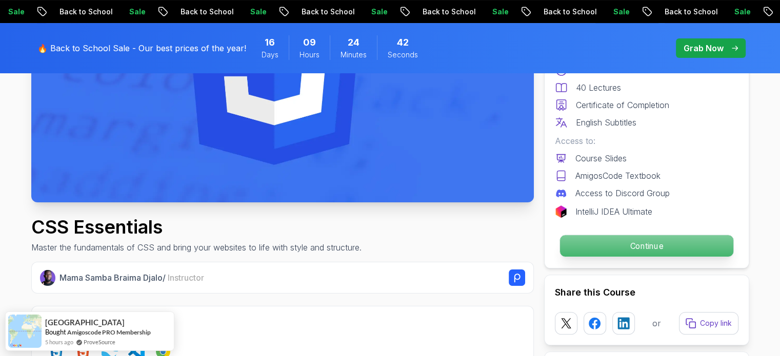
scroll to position [231, 0]
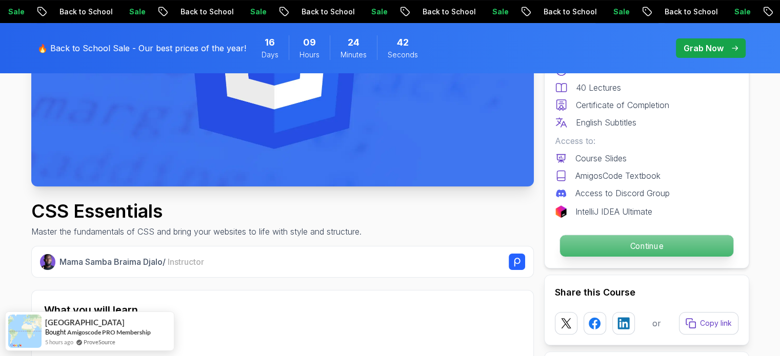
click at [604, 250] on p "Continue" at bounding box center [645, 246] width 173 height 22
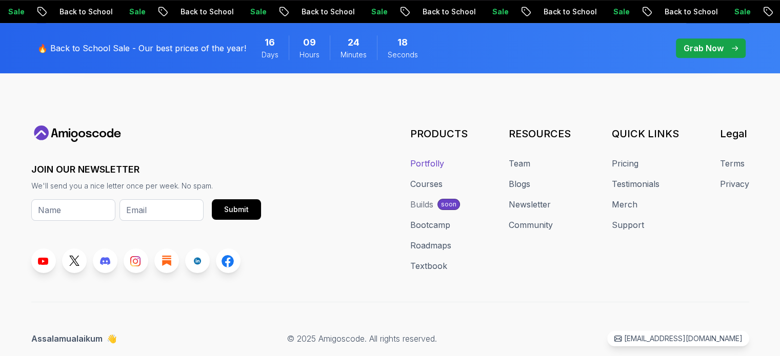
scroll to position [4520, 0]
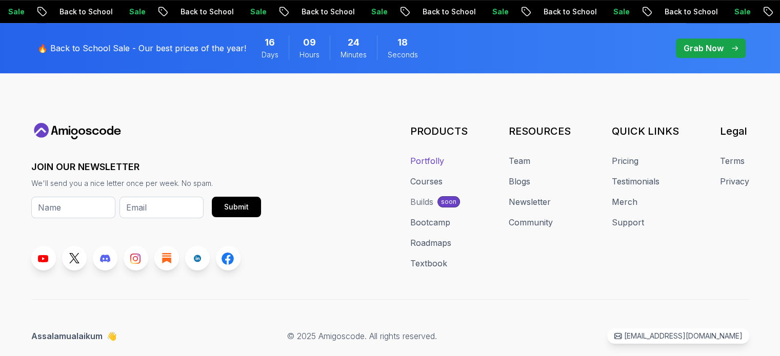
click at [439, 155] on link "Portfolly" at bounding box center [427, 161] width 34 height 12
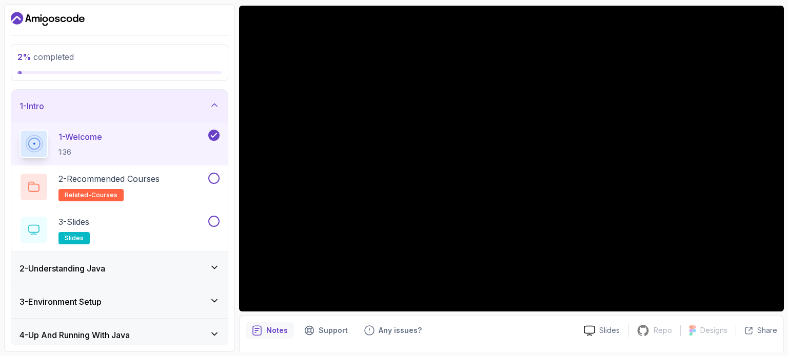
scroll to position [78, 0]
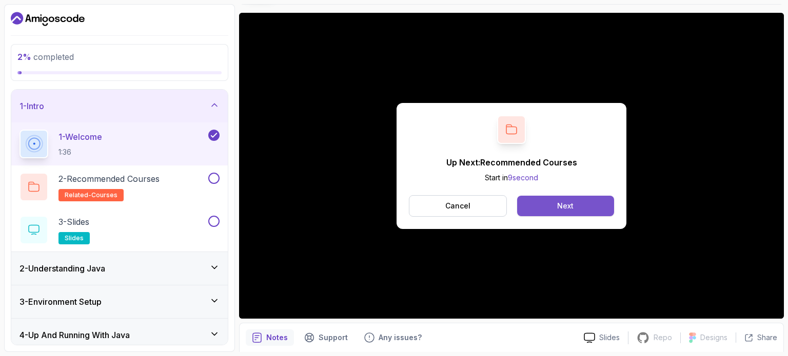
click at [601, 205] on button "Next" at bounding box center [565, 206] width 97 height 21
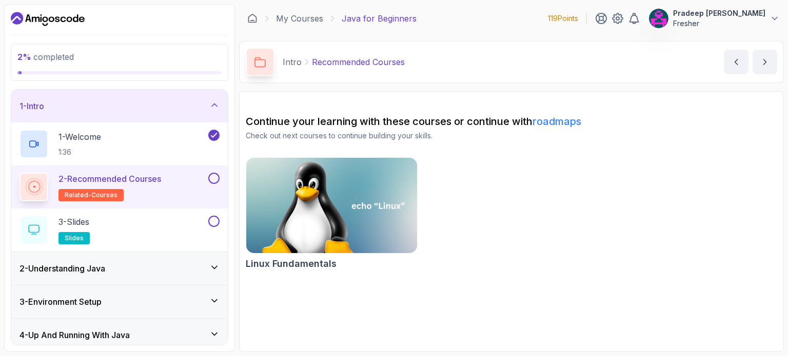
click at [216, 178] on button at bounding box center [213, 178] width 11 height 11
click at [154, 221] on div "3 - Slides slides" at bounding box center [112, 230] width 187 height 29
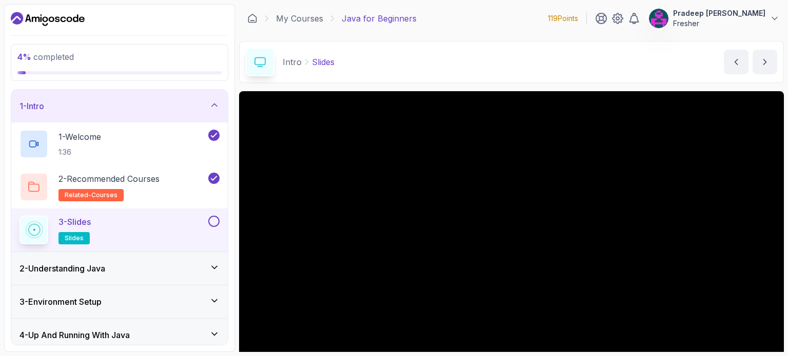
scroll to position [116, 0]
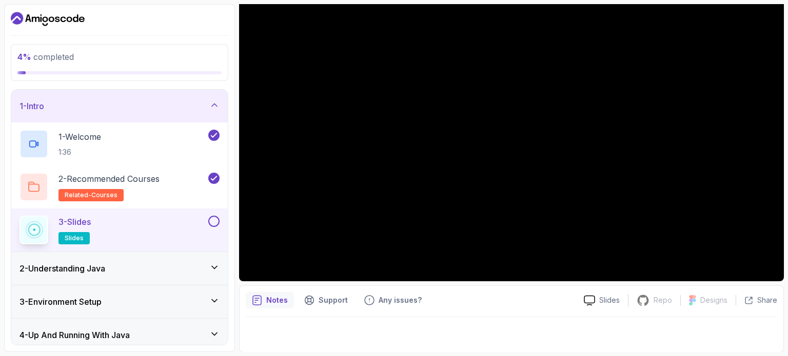
click at [218, 221] on button at bounding box center [213, 221] width 11 height 11
click at [213, 267] on icon at bounding box center [214, 268] width 10 height 10
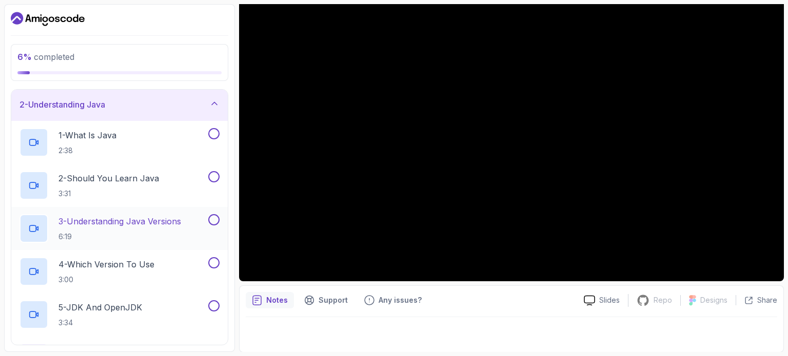
scroll to position [34, 0]
click at [131, 131] on div "1 - What Is Java 2:38" at bounding box center [112, 143] width 187 height 29
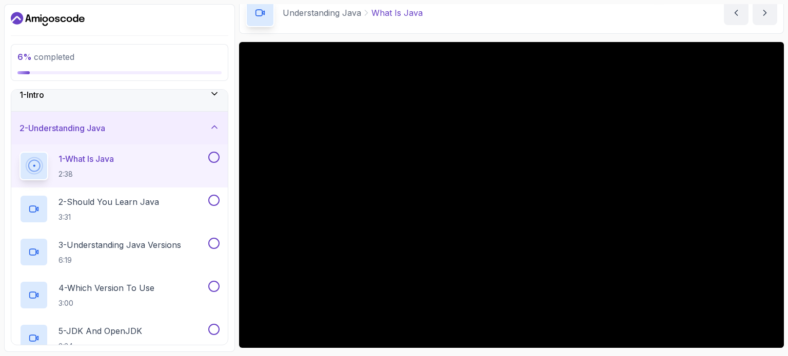
scroll to position [49, 0]
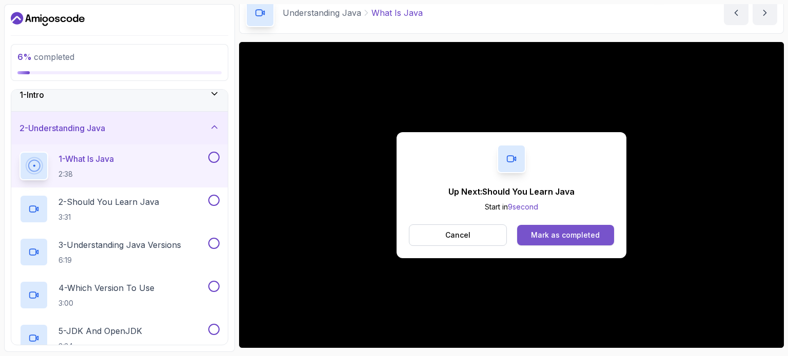
click at [548, 232] on div "Mark as completed" at bounding box center [565, 235] width 69 height 10
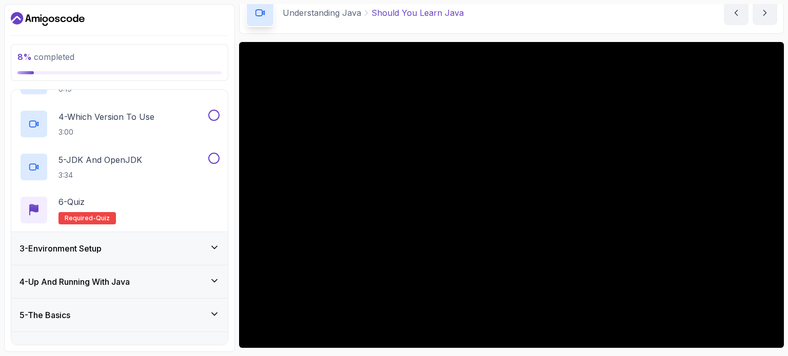
scroll to position [184, 0]
click at [151, 211] on div "6 - Quiz Required- quiz" at bounding box center [119, 209] width 200 height 29
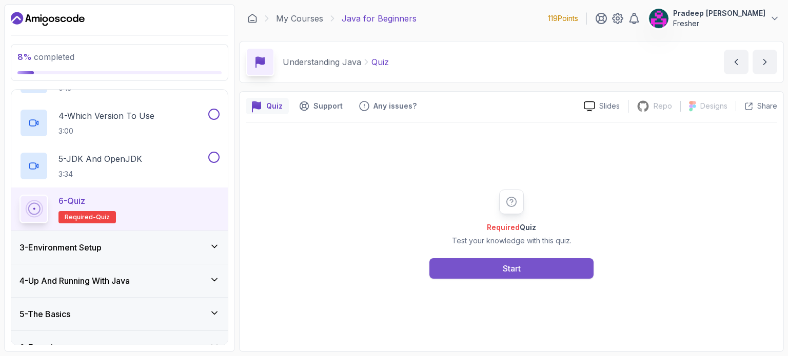
click at [492, 268] on button "Start" at bounding box center [511, 268] width 164 height 21
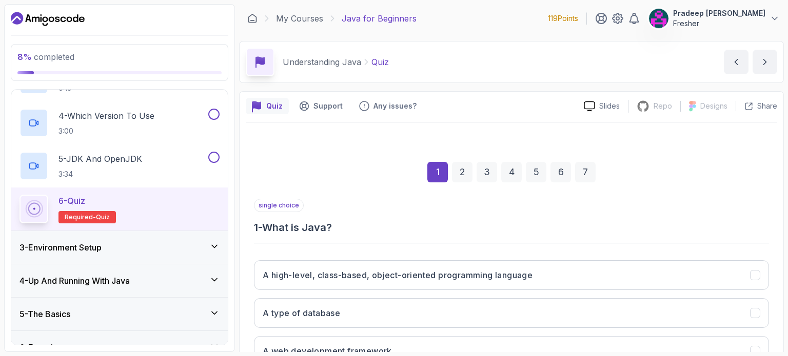
scroll to position [116, 0]
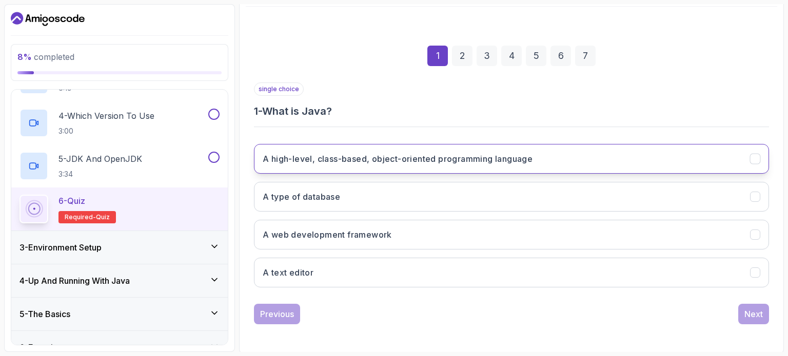
click at [437, 154] on h3 "A high-level, class-based, object-oriented programming language" at bounding box center [398, 159] width 270 height 12
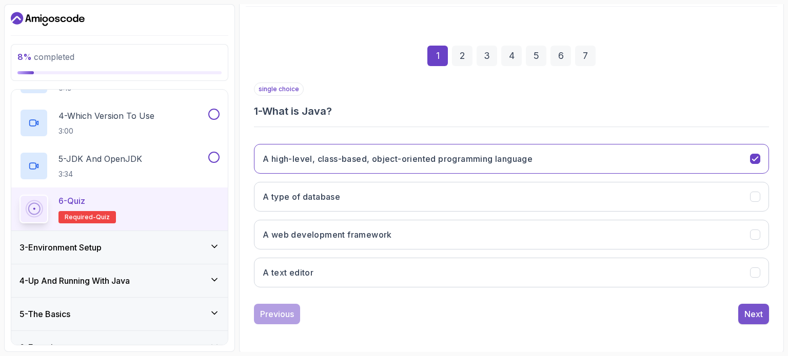
click at [747, 313] on div "Next" at bounding box center [753, 314] width 18 height 12
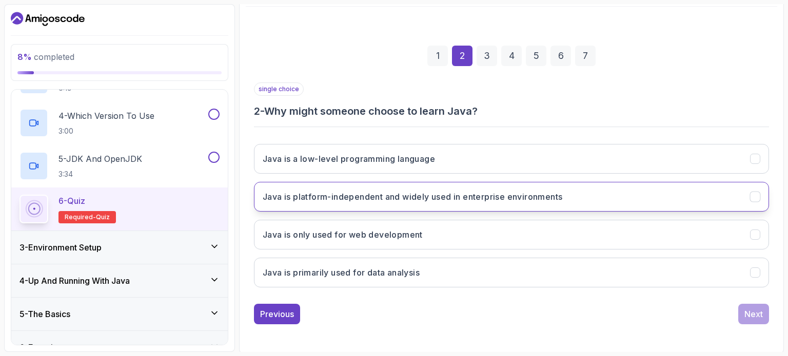
click at [576, 196] on button "Java is platform-independent and widely used in enterprise environments" at bounding box center [511, 197] width 515 height 30
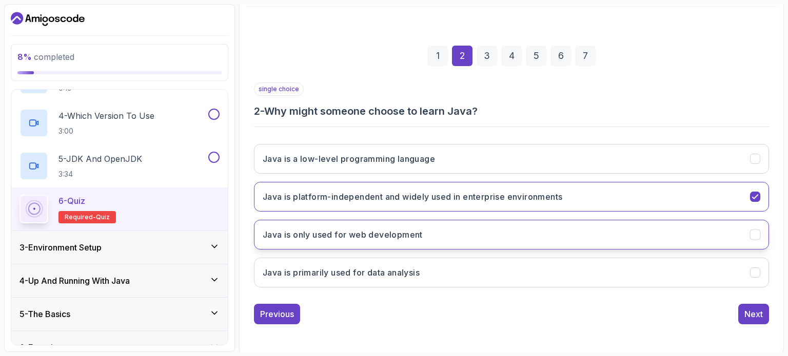
click at [584, 235] on button "Java is only used for web development" at bounding box center [511, 235] width 515 height 30
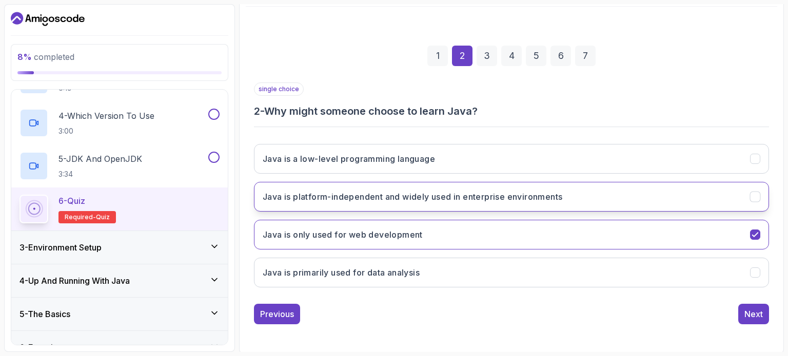
click at [570, 202] on button "Java is platform-independent and widely used in enterprise environments" at bounding box center [511, 197] width 515 height 30
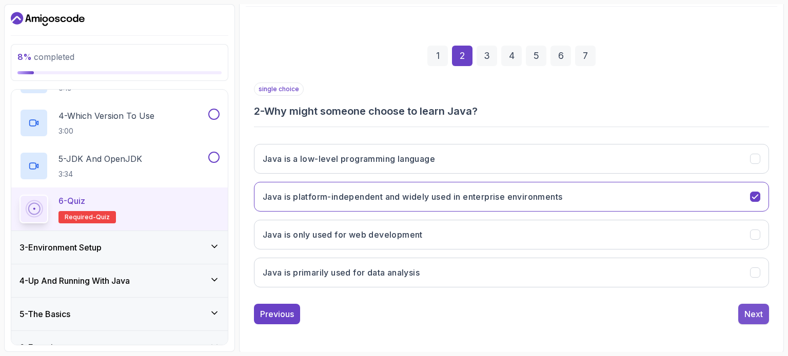
click at [748, 315] on div "Next" at bounding box center [753, 314] width 18 height 12
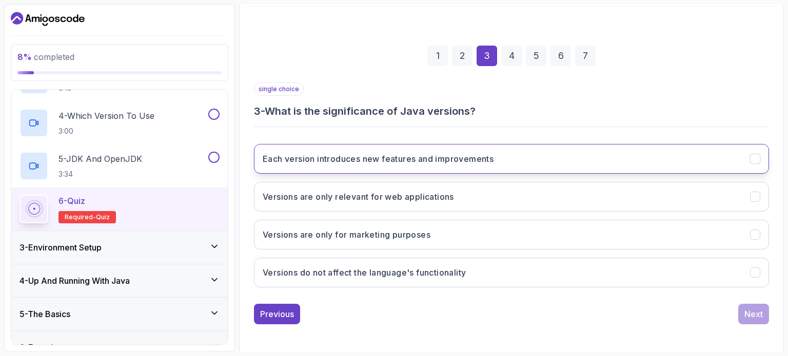
click at [479, 157] on h3 "Each version introduces new features and improvements" at bounding box center [378, 159] width 231 height 12
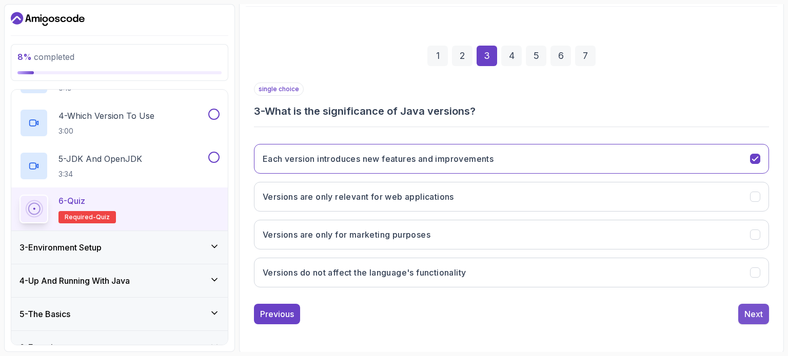
click at [755, 317] on div "Next" at bounding box center [753, 314] width 18 height 12
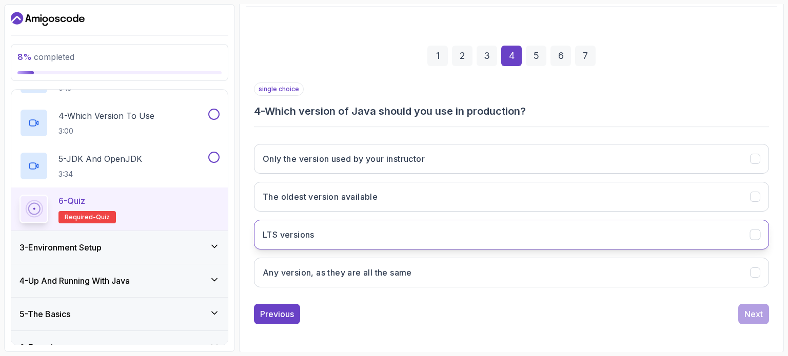
click at [373, 227] on button "LTS versions" at bounding box center [511, 235] width 515 height 30
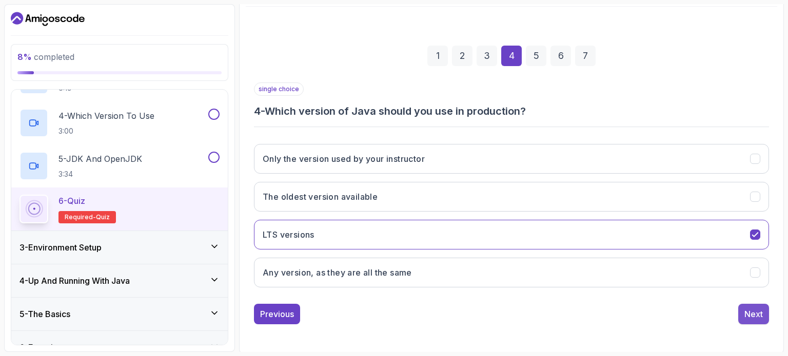
click at [753, 311] on div "Next" at bounding box center [753, 314] width 18 height 12
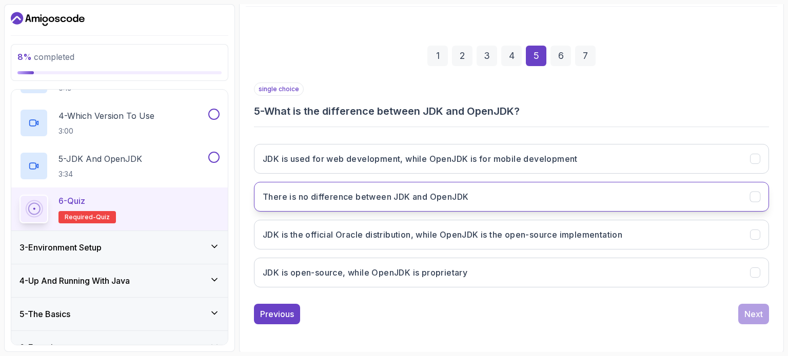
click at [386, 196] on h3 "There is no difference between JDK and OpenJDK" at bounding box center [366, 197] width 206 height 12
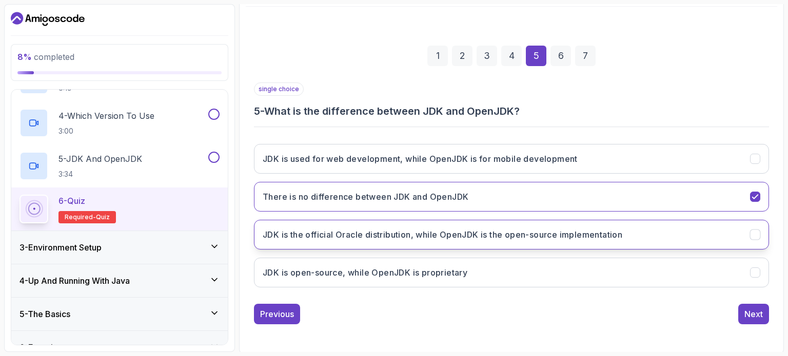
click at [432, 237] on h3 "JDK is the official Oracle distribution, while OpenJDK is the open-source imple…" at bounding box center [442, 235] width 359 height 12
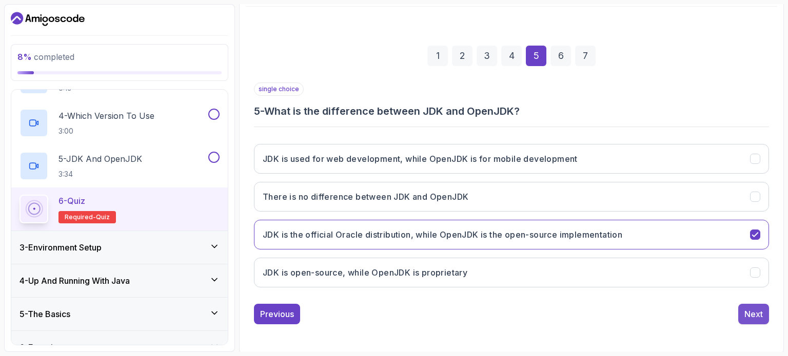
click at [758, 308] on div "Next" at bounding box center [753, 314] width 18 height 12
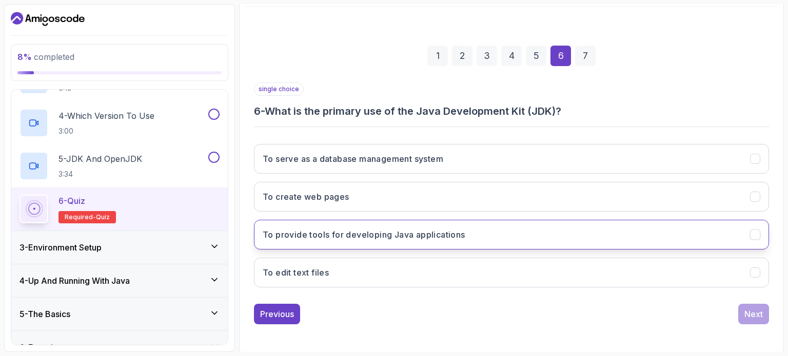
click at [351, 229] on h3 "To provide tools for developing Java applications" at bounding box center [364, 235] width 203 height 12
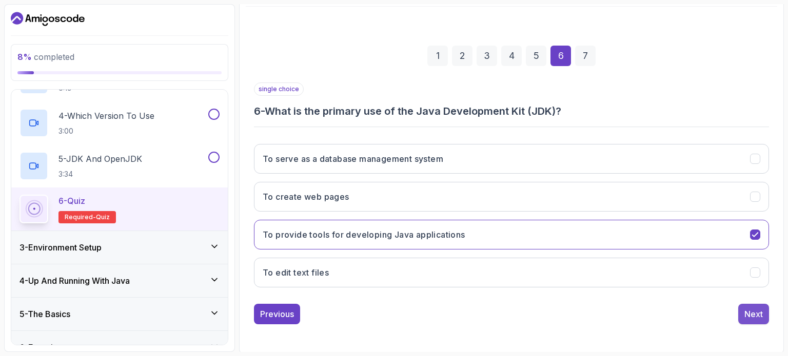
click at [751, 313] on div "Next" at bounding box center [753, 314] width 18 height 12
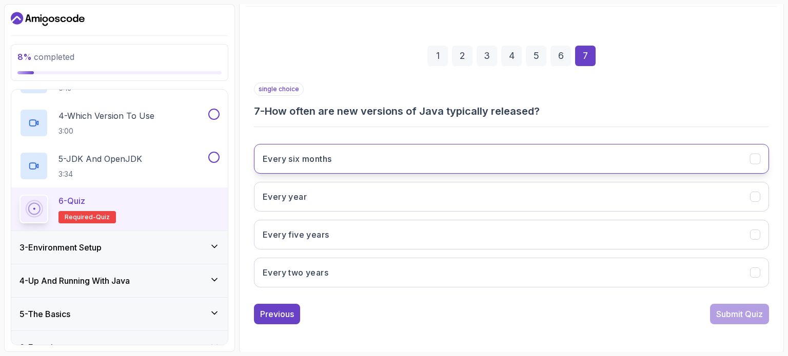
click at [368, 153] on button "Every six months" at bounding box center [511, 159] width 515 height 30
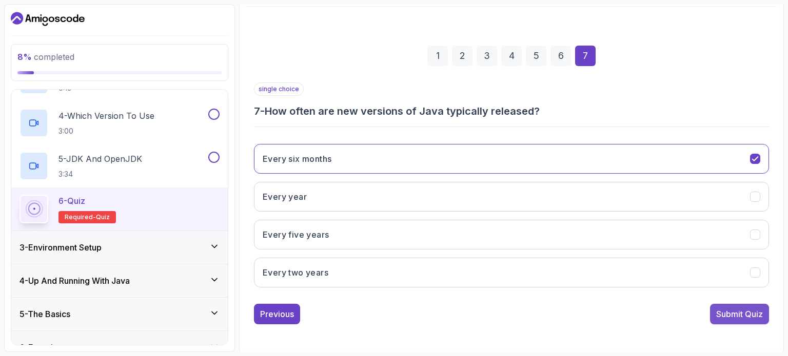
click at [722, 308] on div "Submit Quiz" at bounding box center [739, 314] width 47 height 12
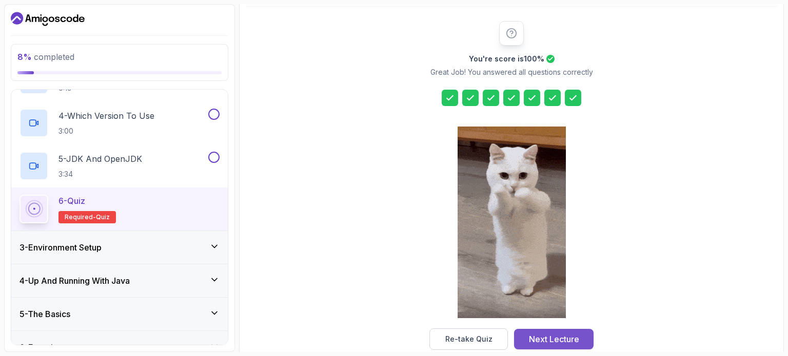
click at [554, 340] on div "Next Lecture" at bounding box center [554, 339] width 50 height 12
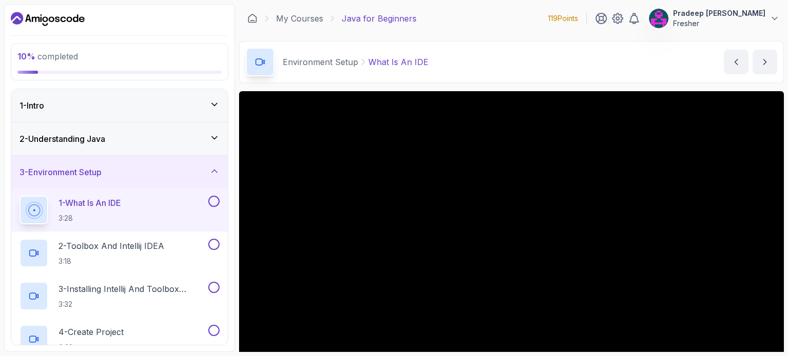
click at [150, 139] on div "2 - Understanding Java" at bounding box center [119, 139] width 200 height 12
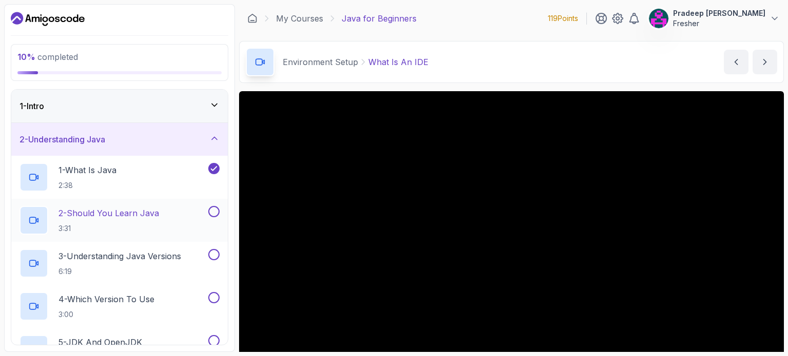
click at [184, 219] on div "2 - Should You Learn Java 3:31" at bounding box center [112, 220] width 187 height 29
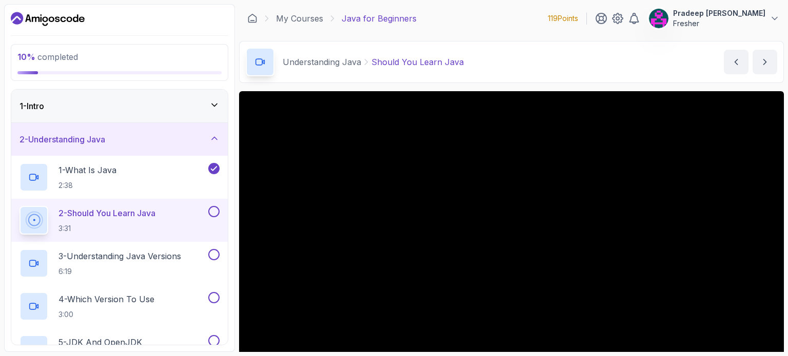
scroll to position [64, 0]
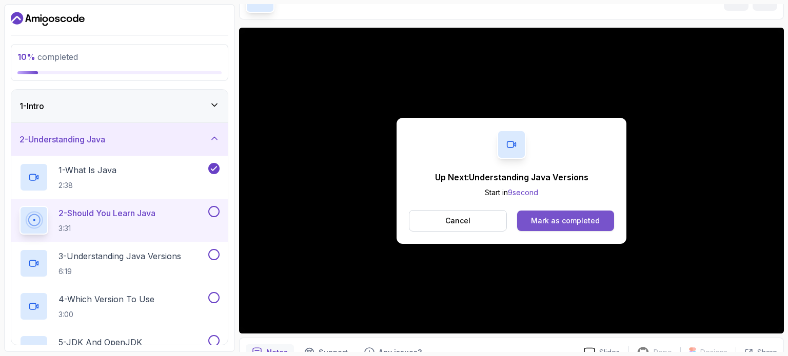
click at [569, 230] on button "Mark as completed" at bounding box center [565, 221] width 97 height 21
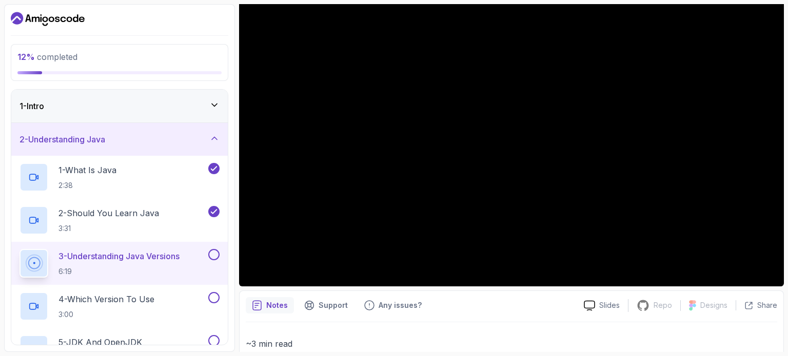
scroll to position [88, 0]
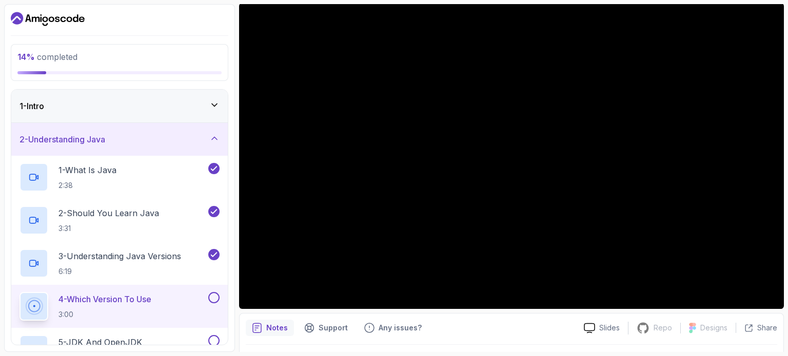
scroll to position [116, 0]
